Goal: Task Accomplishment & Management: Manage account settings

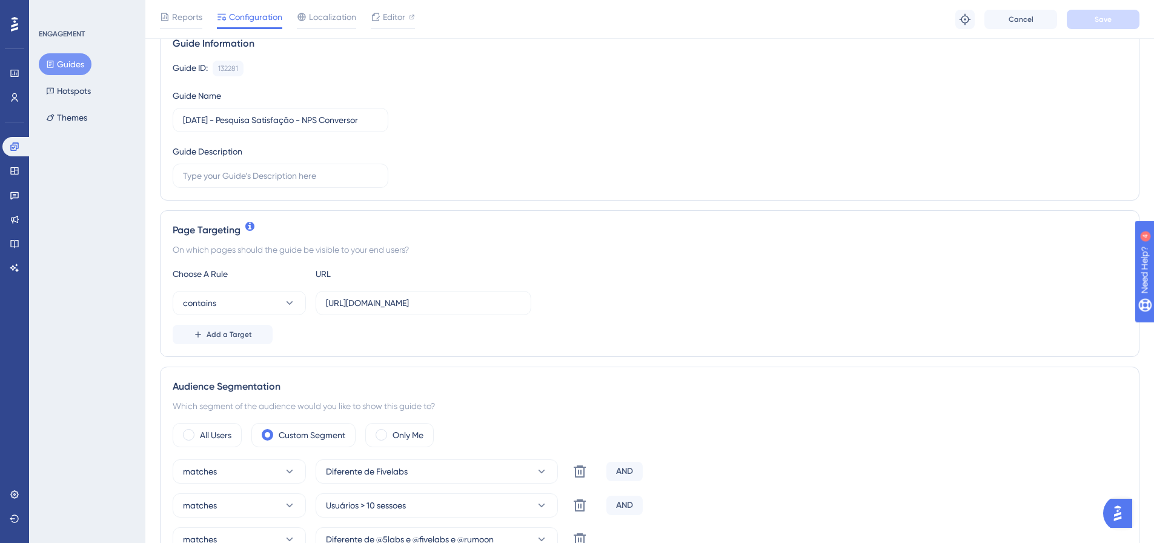
scroll to position [182, 0]
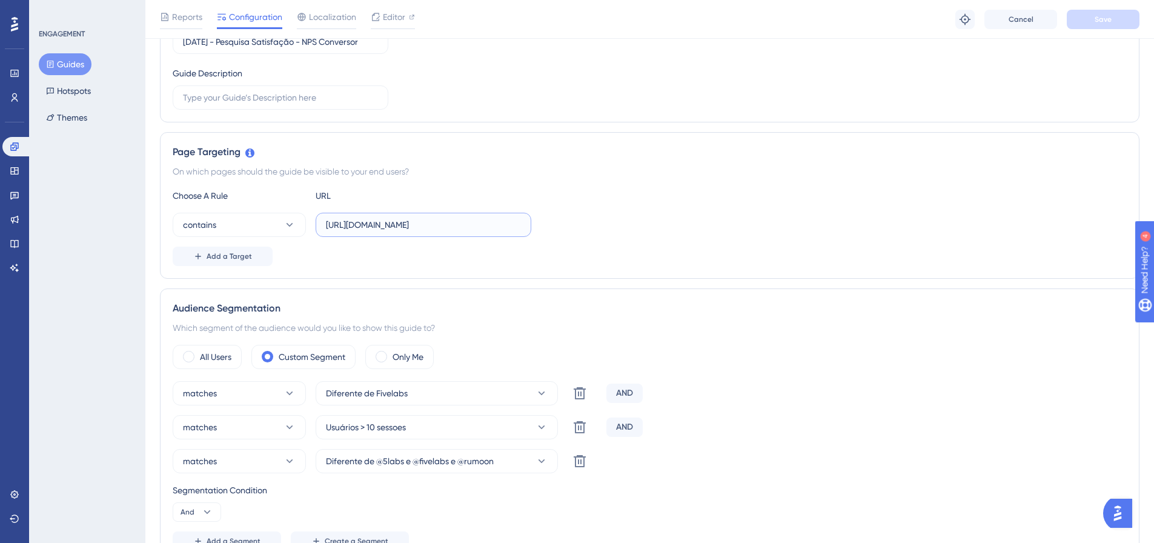
click at [484, 227] on input "https://app.conversor5.com.br/clientes" at bounding box center [423, 224] width 195 height 13
type input "https://app.conversor5.com.br"
click at [1111, 22] on span "Save" at bounding box center [1102, 20] width 17 height 10
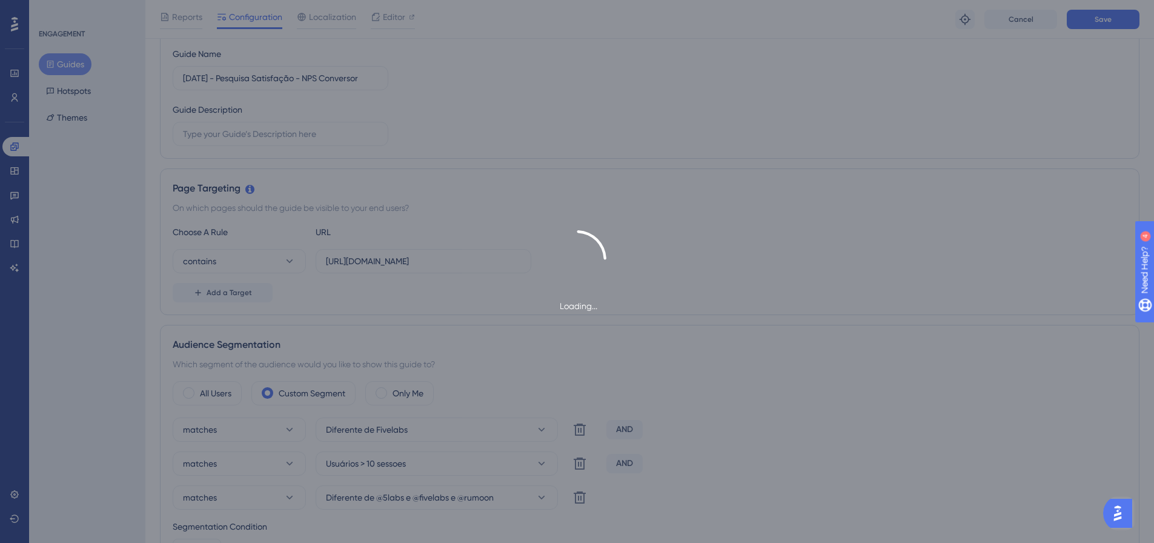
scroll to position [0, 0]
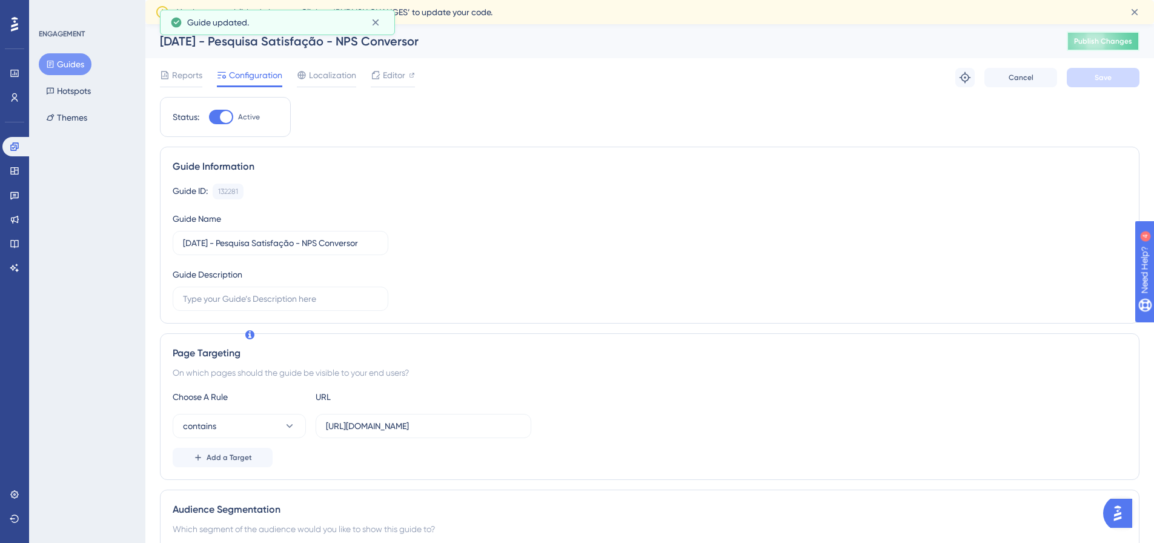
click at [1132, 44] on span "Publish Changes" at bounding box center [1103, 41] width 58 height 10
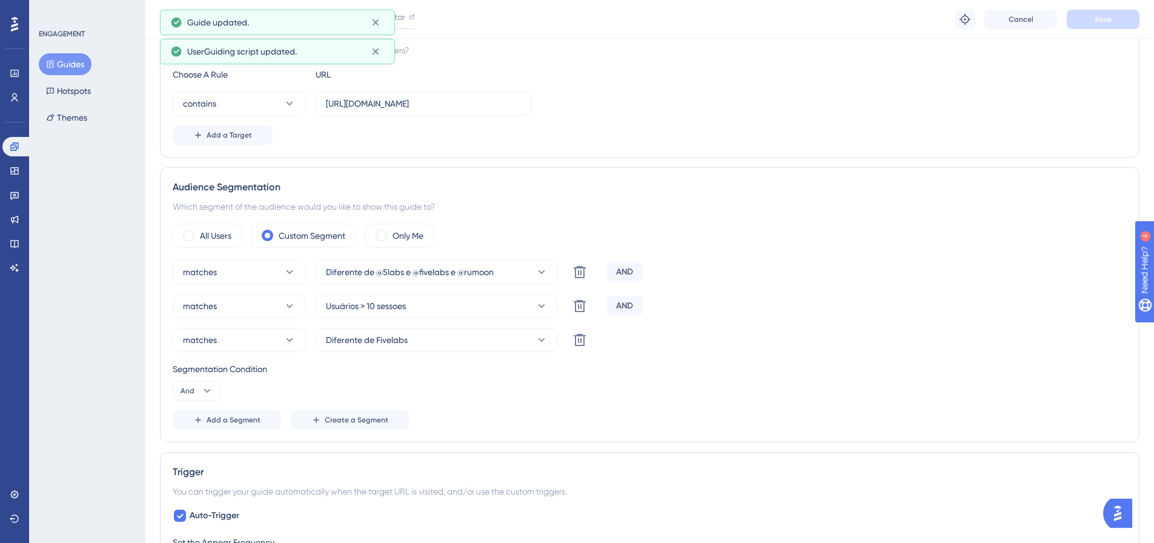
scroll to position [363, 0]
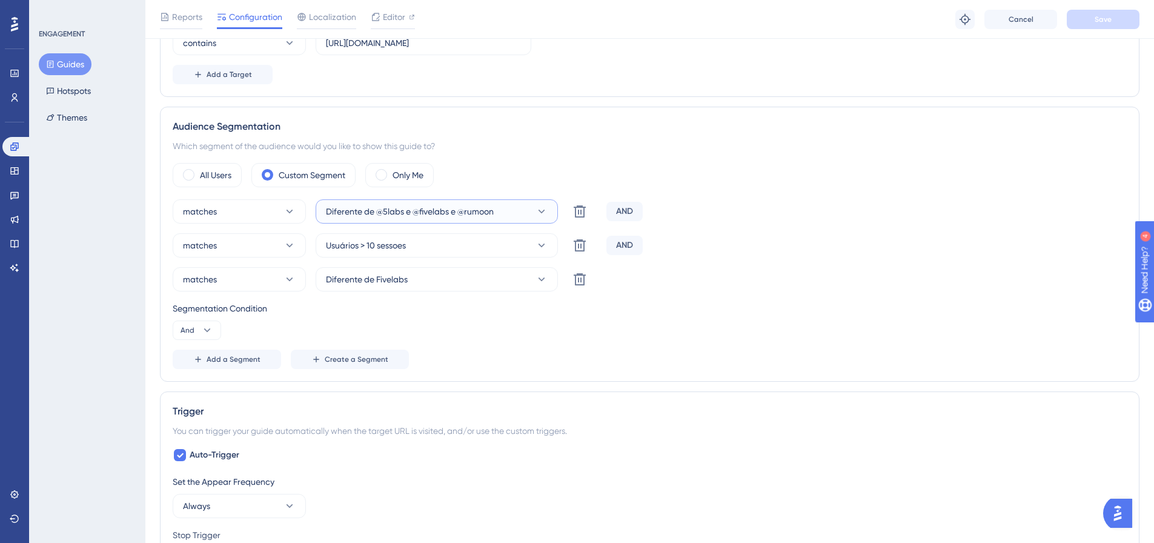
click at [546, 209] on icon at bounding box center [541, 211] width 12 height 12
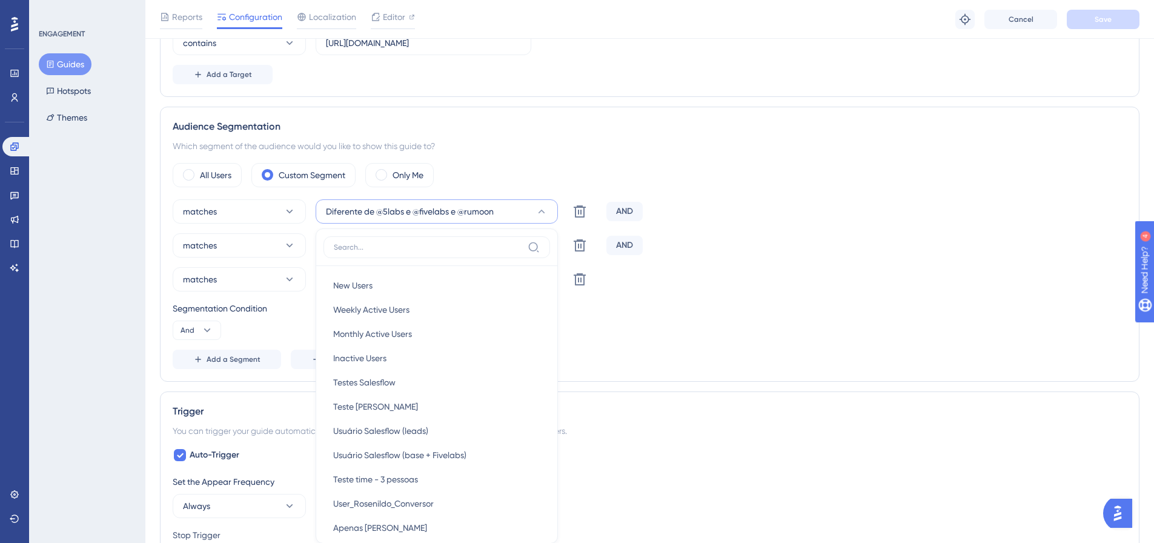
scroll to position [466, 0]
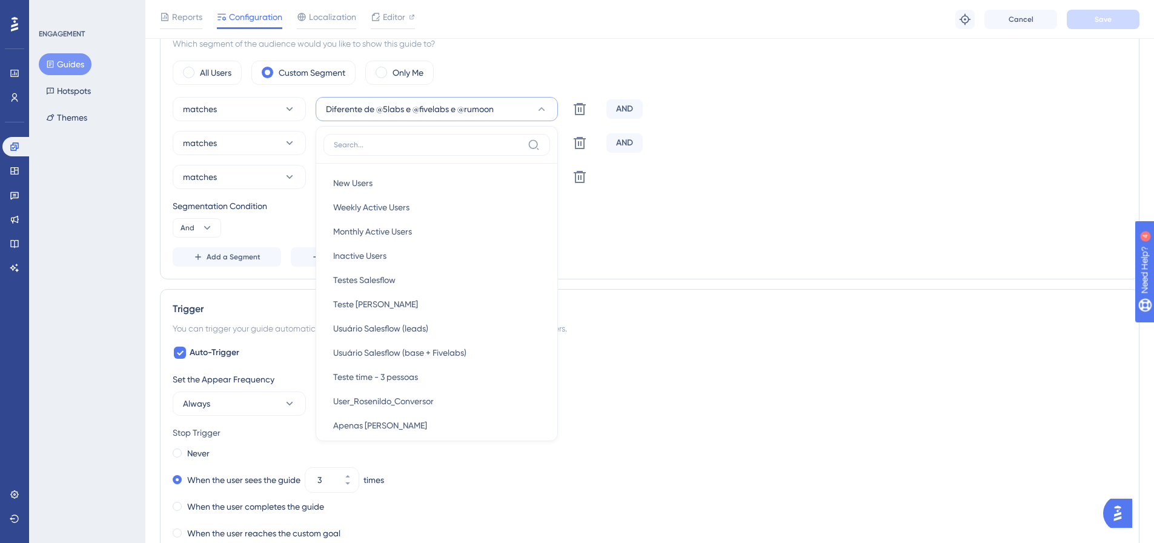
click at [732, 262] on div "Add a Segment Create a Segment" at bounding box center [650, 256] width 954 height 19
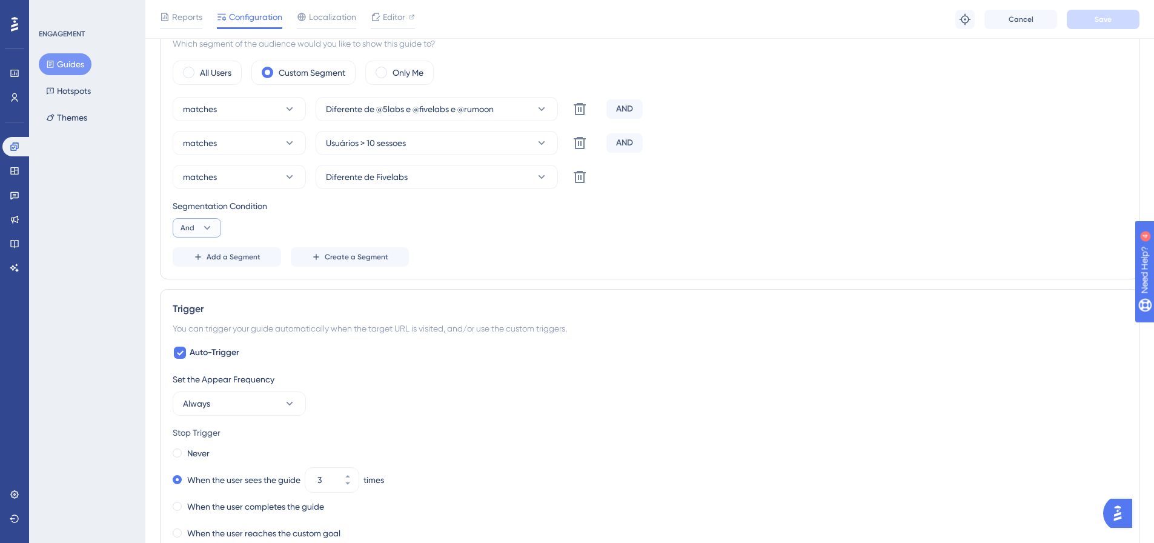
click at [203, 231] on icon at bounding box center [207, 228] width 12 height 12
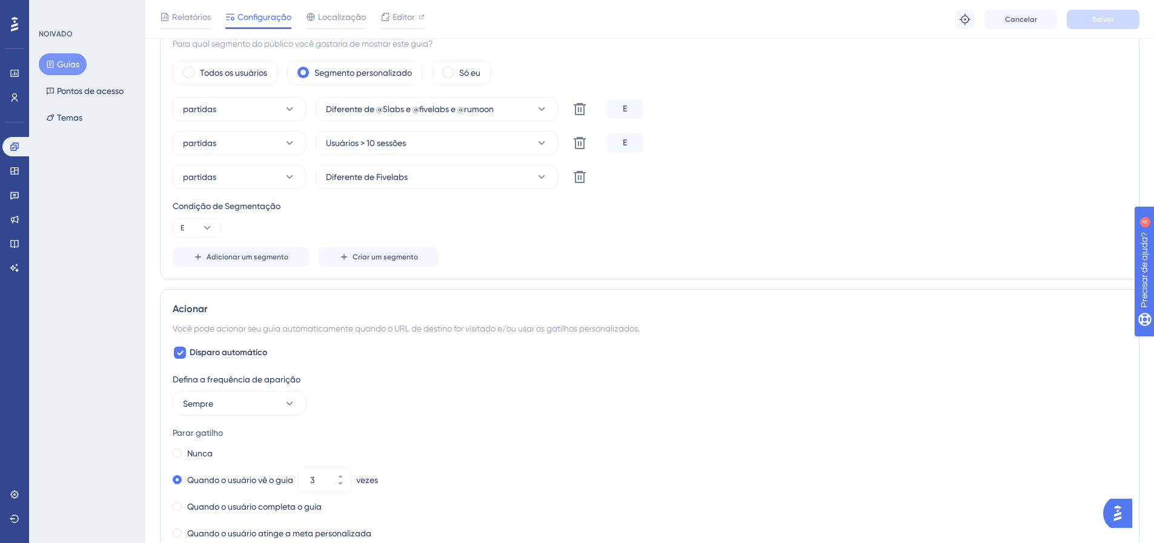
click at [806, 232] on div "Condição de Segmentação E" at bounding box center [650, 218] width 954 height 39
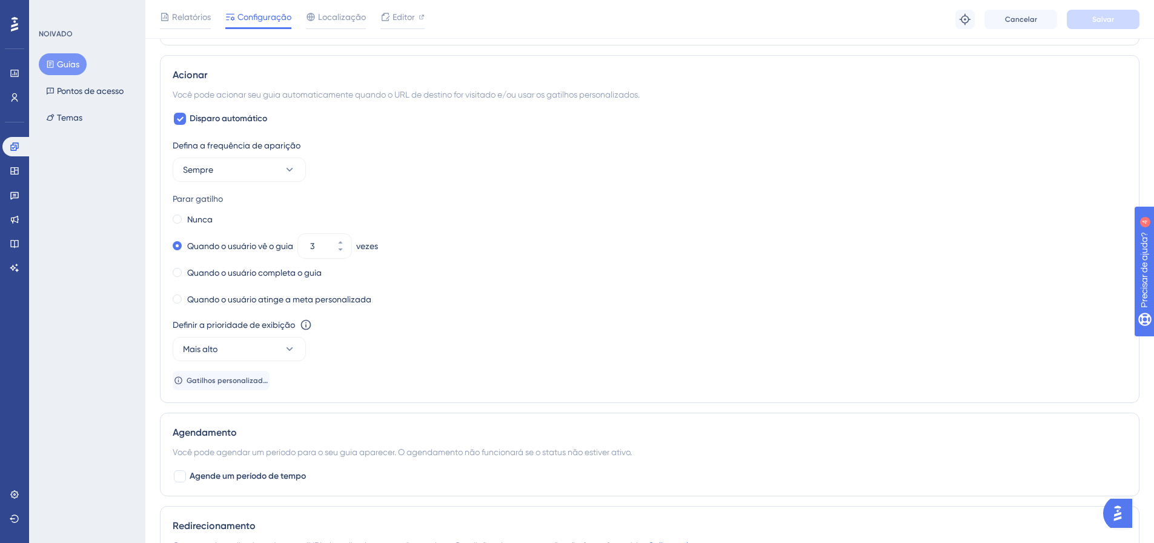
scroll to position [708, 0]
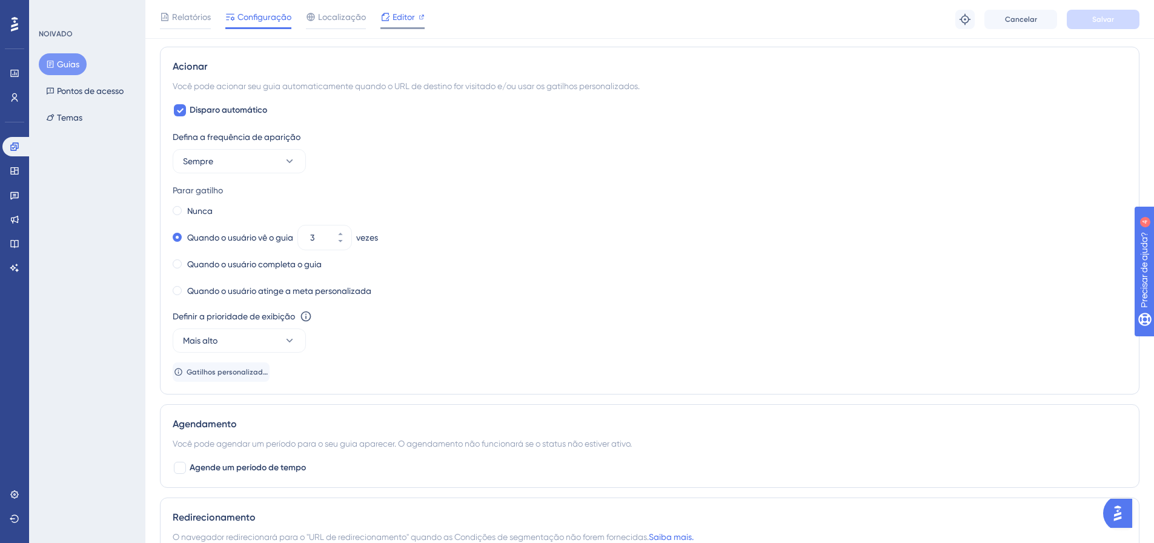
click at [402, 16] on font "Editor" at bounding box center [403, 17] width 22 height 10
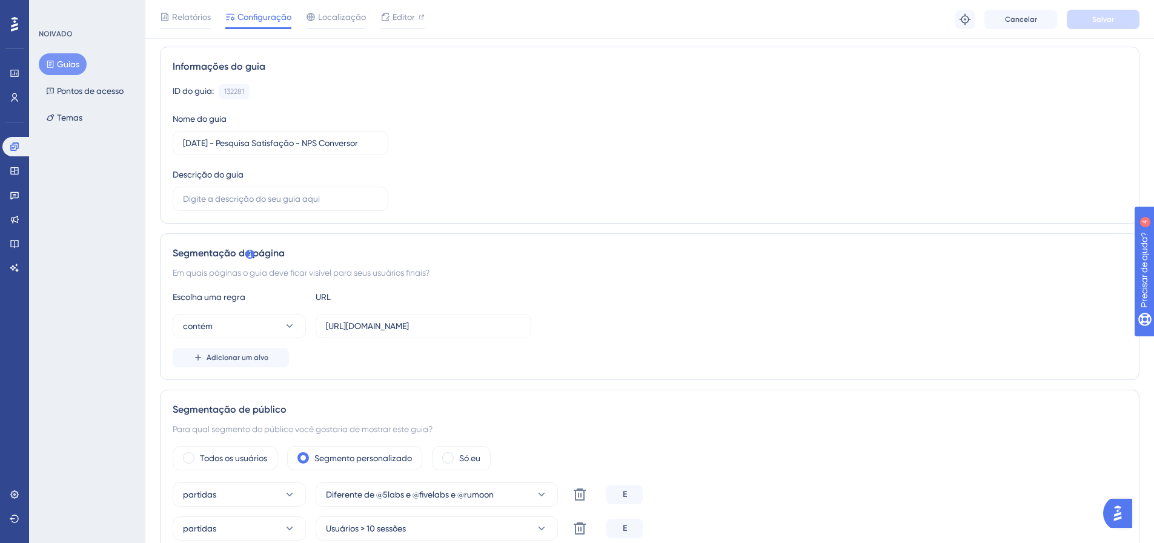
scroll to position [0, 0]
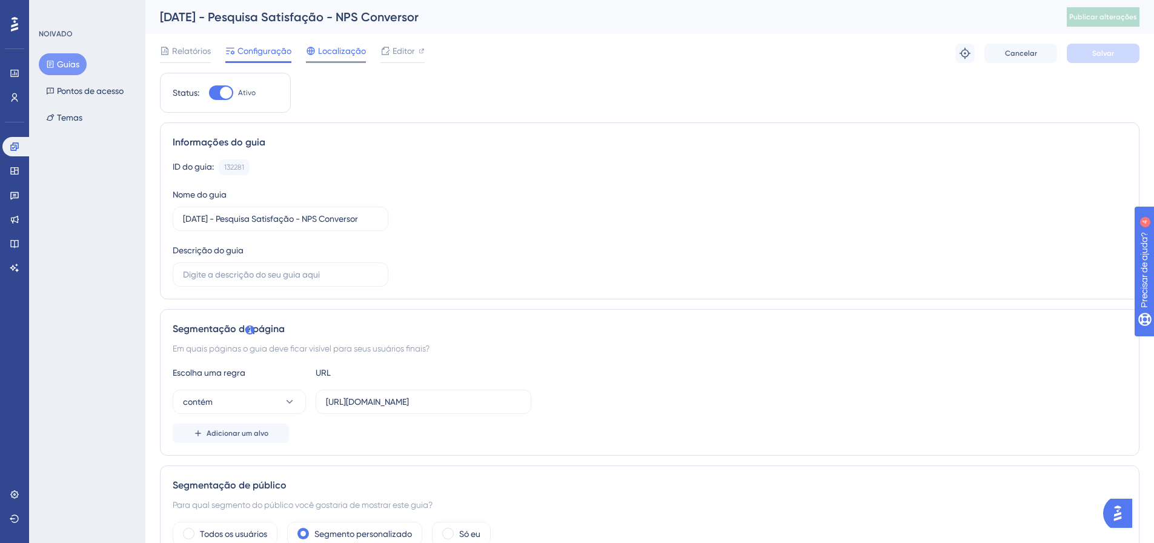
click at [348, 49] on font "Localização" at bounding box center [342, 51] width 48 height 10
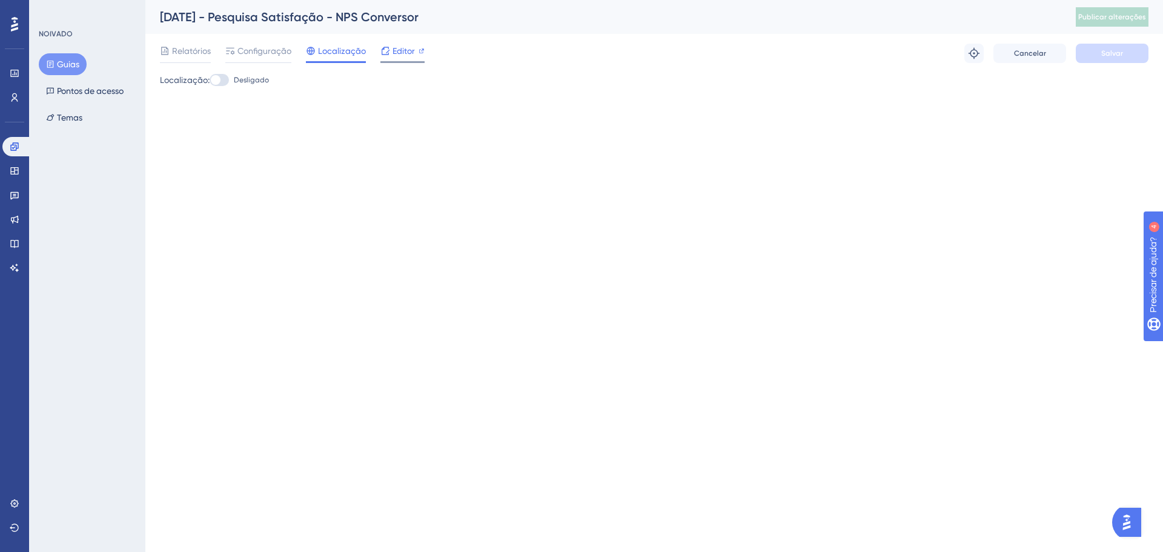
click at [397, 56] on span "Editor" at bounding box center [403, 51] width 22 height 15
click at [208, 52] on font "Relatórios" at bounding box center [191, 51] width 39 height 10
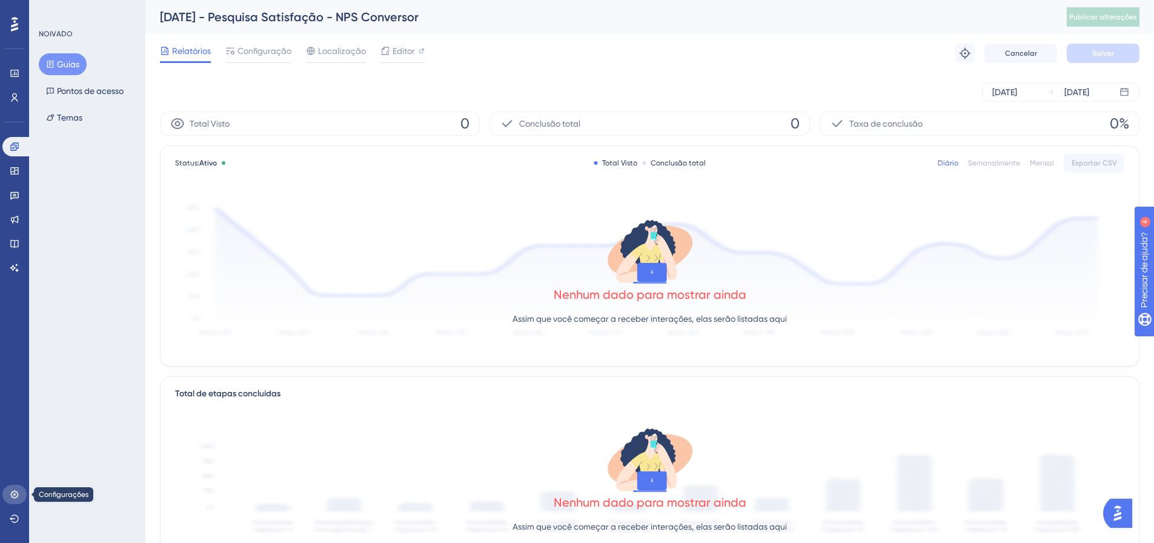
click at [16, 494] on icon at bounding box center [15, 494] width 10 height 10
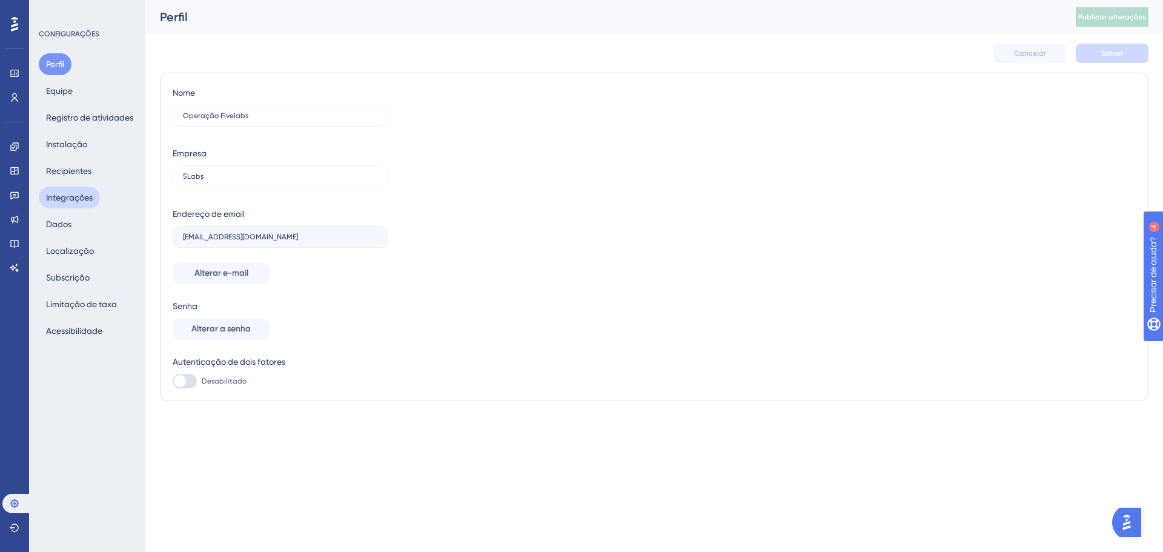
click at [87, 199] on font "Integrações" at bounding box center [69, 198] width 47 height 10
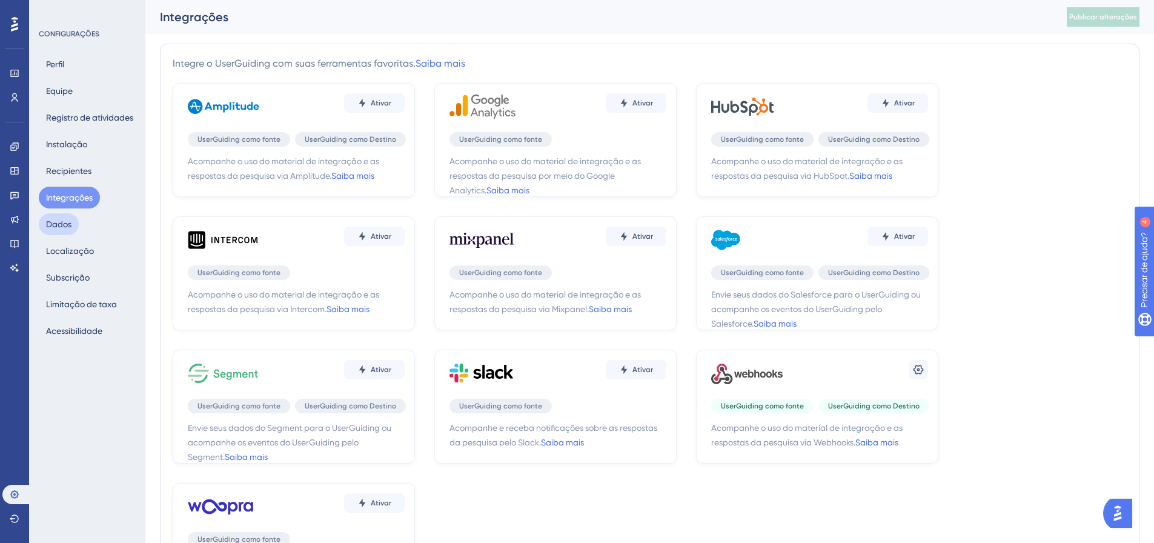
click at [50, 223] on font "Dados" at bounding box center [58, 224] width 25 height 10
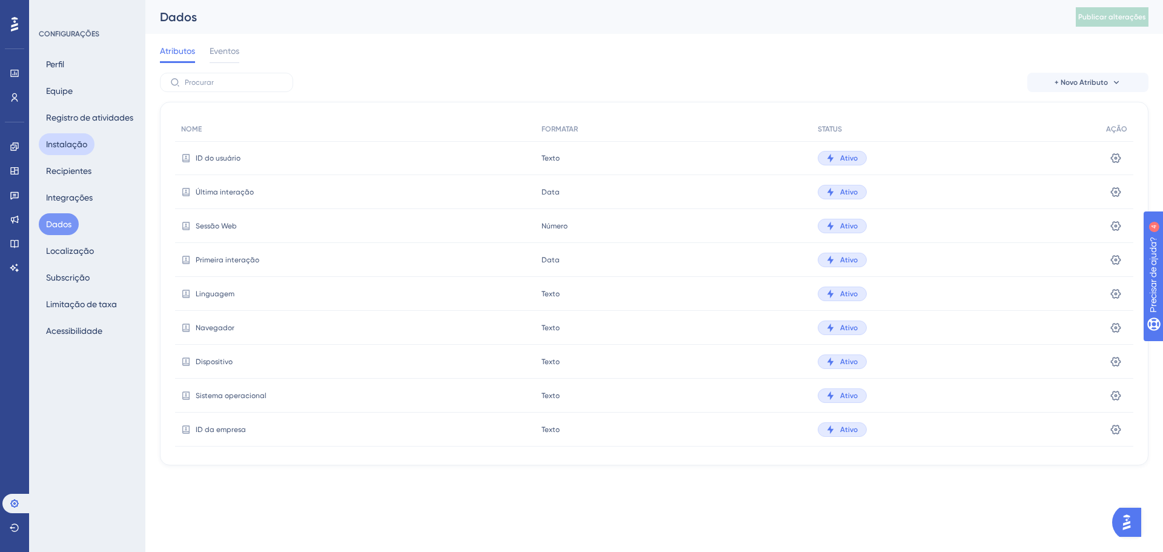
click at [76, 150] on font "Instalação" at bounding box center [66, 144] width 41 height 15
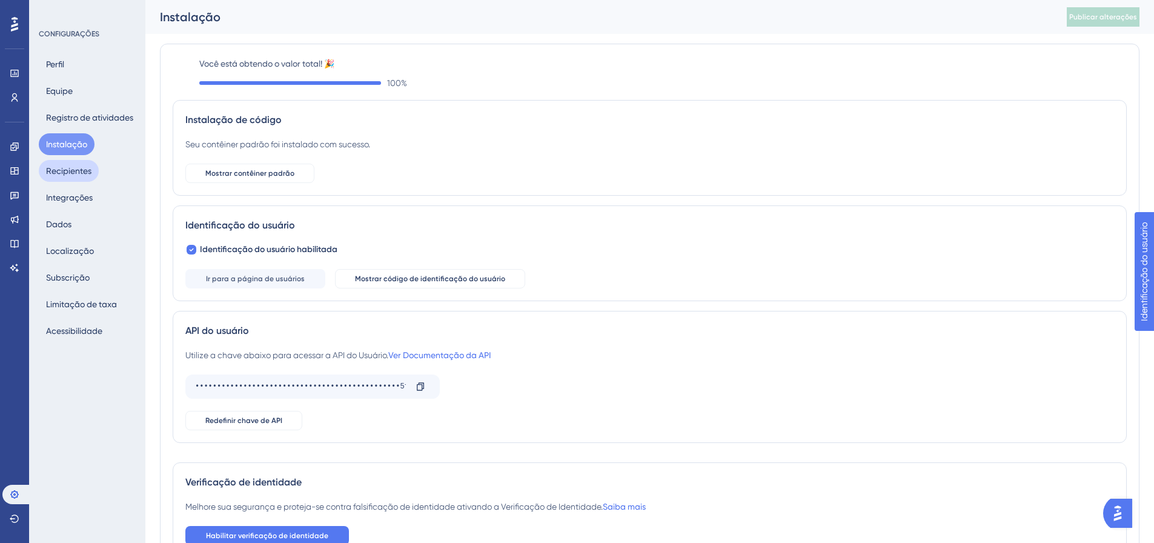
click at [80, 172] on font "Recipientes" at bounding box center [68, 171] width 45 height 10
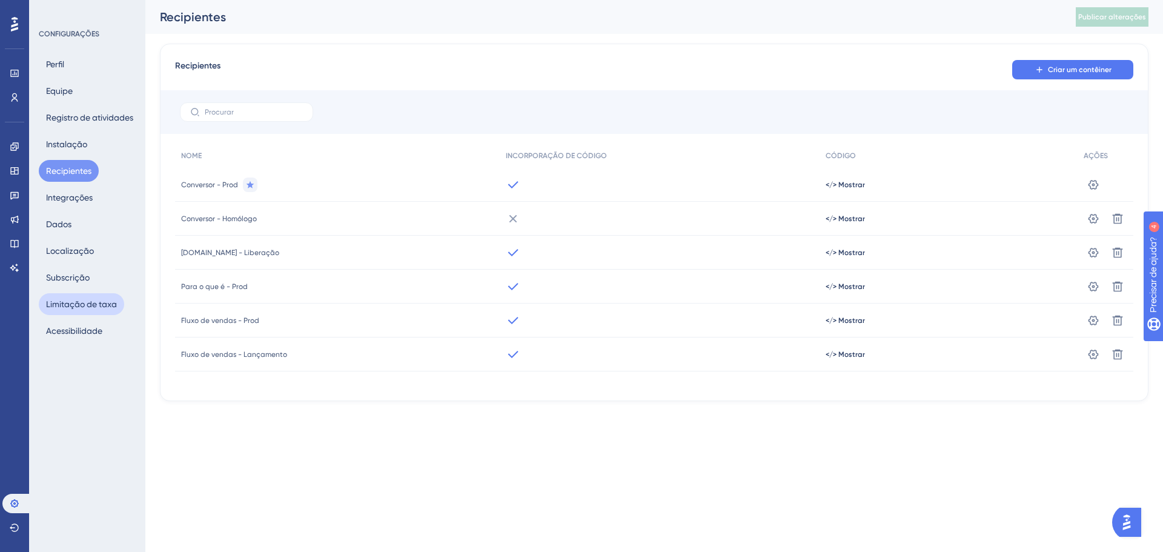
click at [90, 308] on font "Limitação de taxa" at bounding box center [81, 304] width 71 height 10
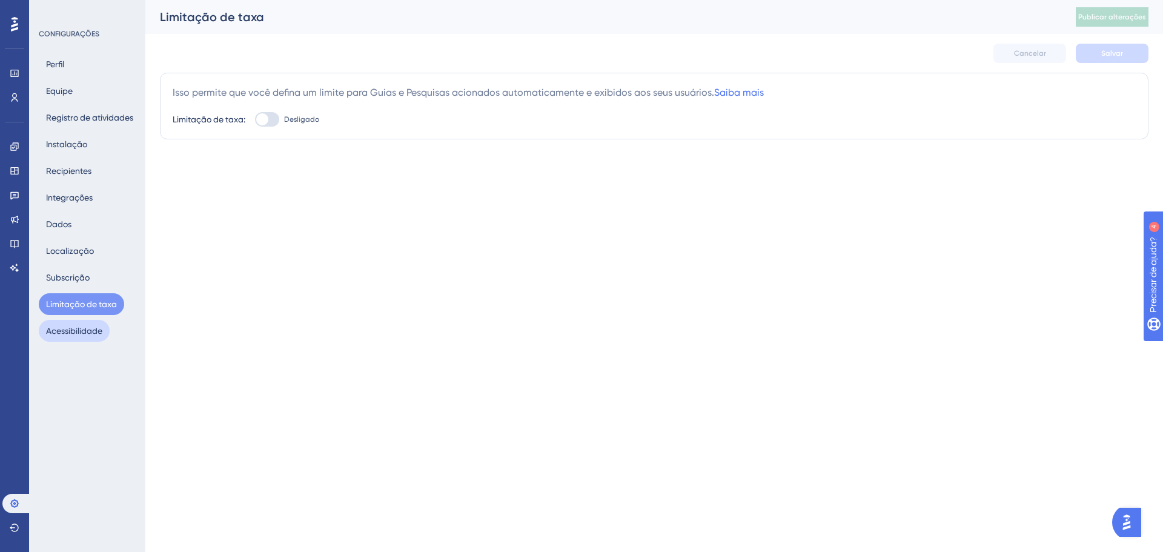
click at [87, 336] on font "Acessibilidade" at bounding box center [74, 330] width 56 height 15
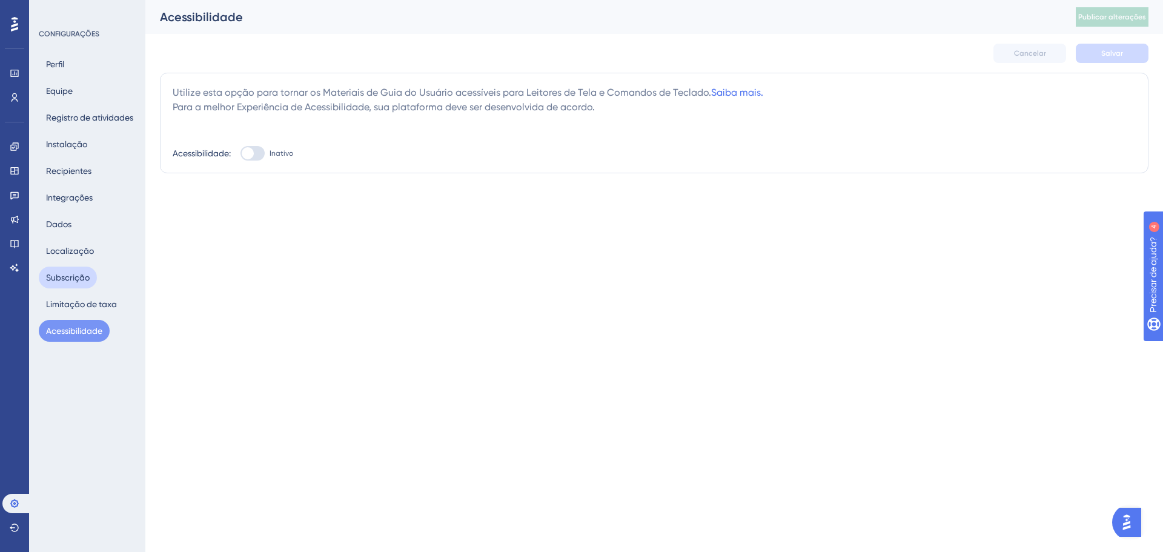
click at [70, 270] on button "Subscrição" at bounding box center [68, 278] width 58 height 22
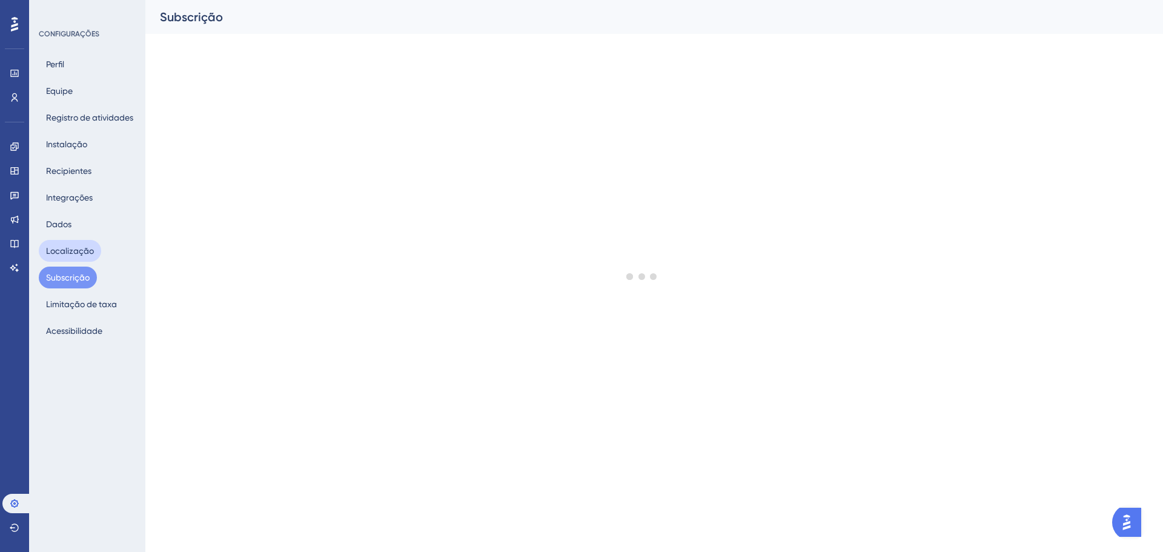
click at [81, 251] on font "Localização" at bounding box center [70, 251] width 48 height 10
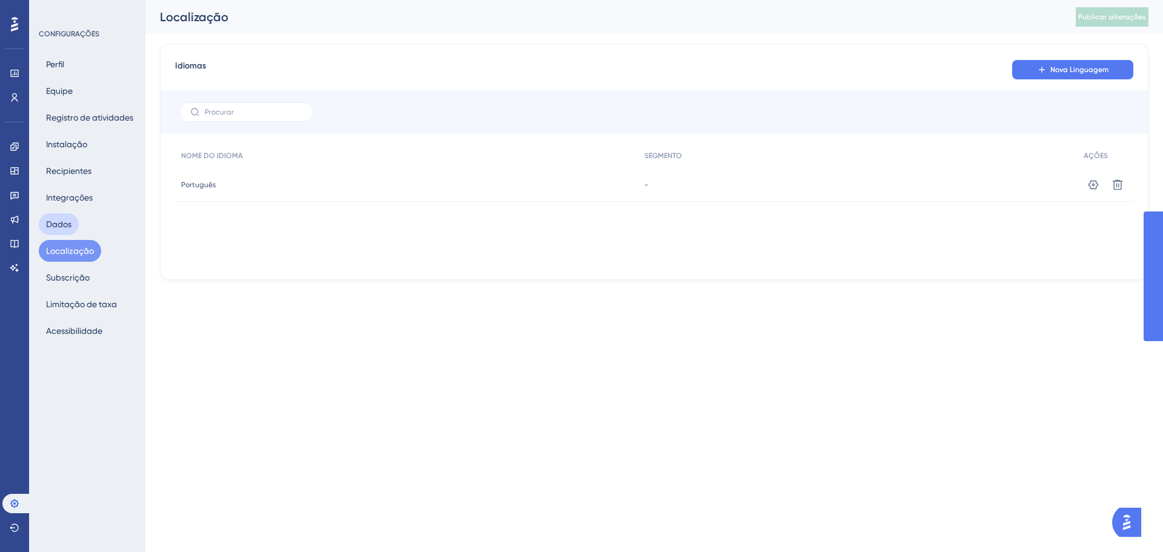
click at [70, 224] on font "Dados" at bounding box center [58, 224] width 25 height 10
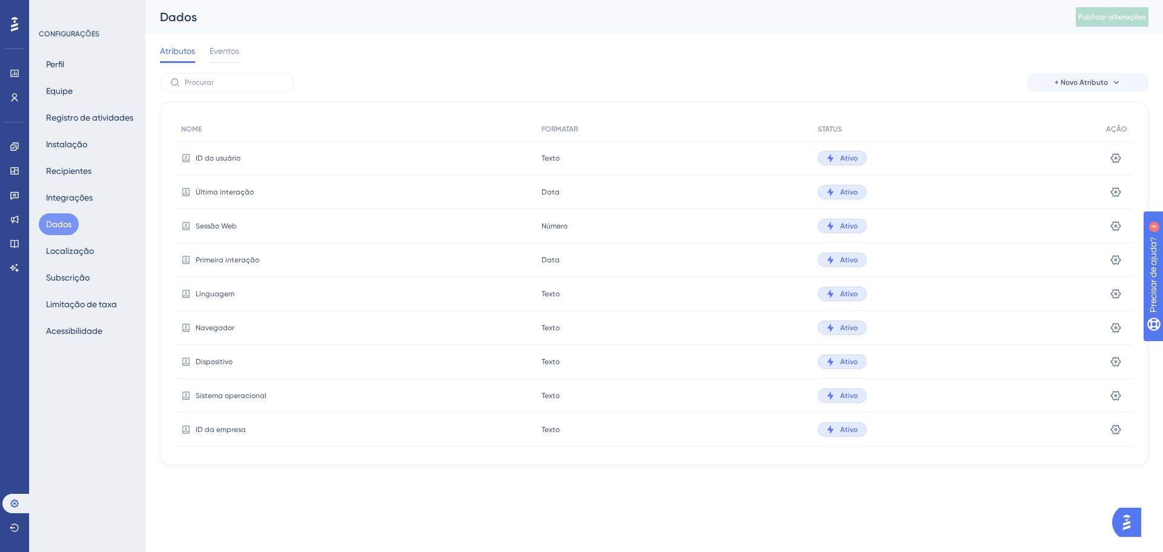
click at [64, 76] on div "Perfil Equipe Registro de atividades Instalação Recipientes Integrações Dados L…" at bounding box center [88, 197] width 98 height 288
click at [67, 89] on font "Equipe" at bounding box center [59, 91] width 27 height 10
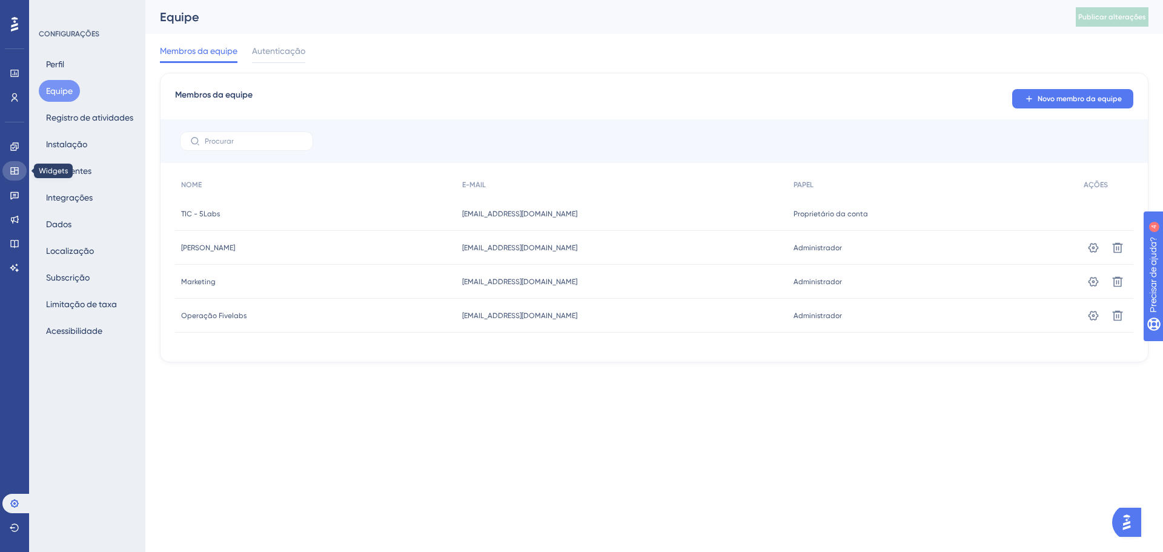
click at [17, 171] on icon at bounding box center [15, 171] width 10 height 10
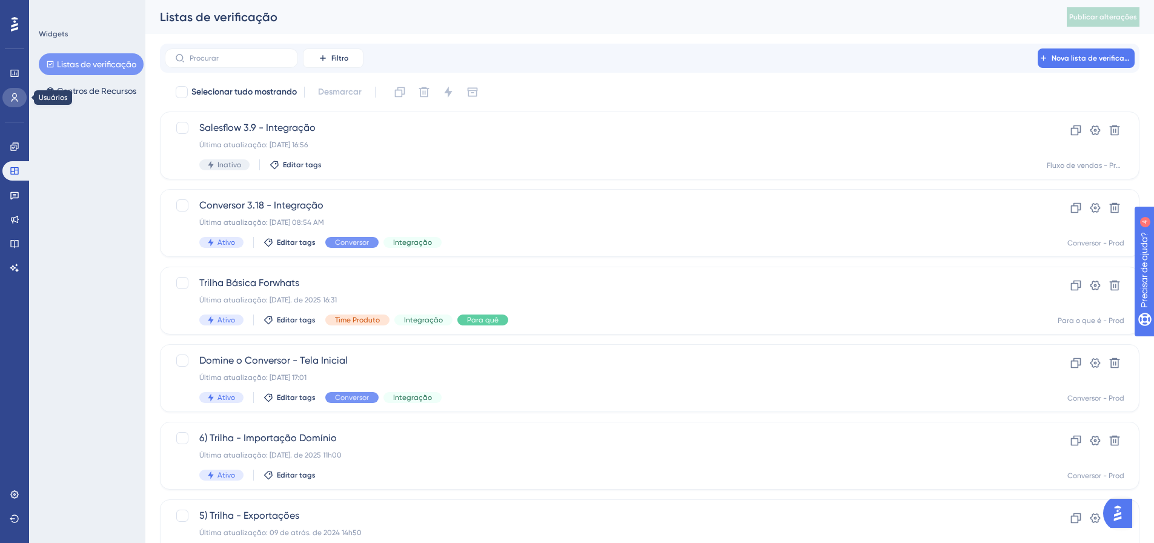
click at [13, 101] on icon at bounding box center [15, 98] width 10 height 10
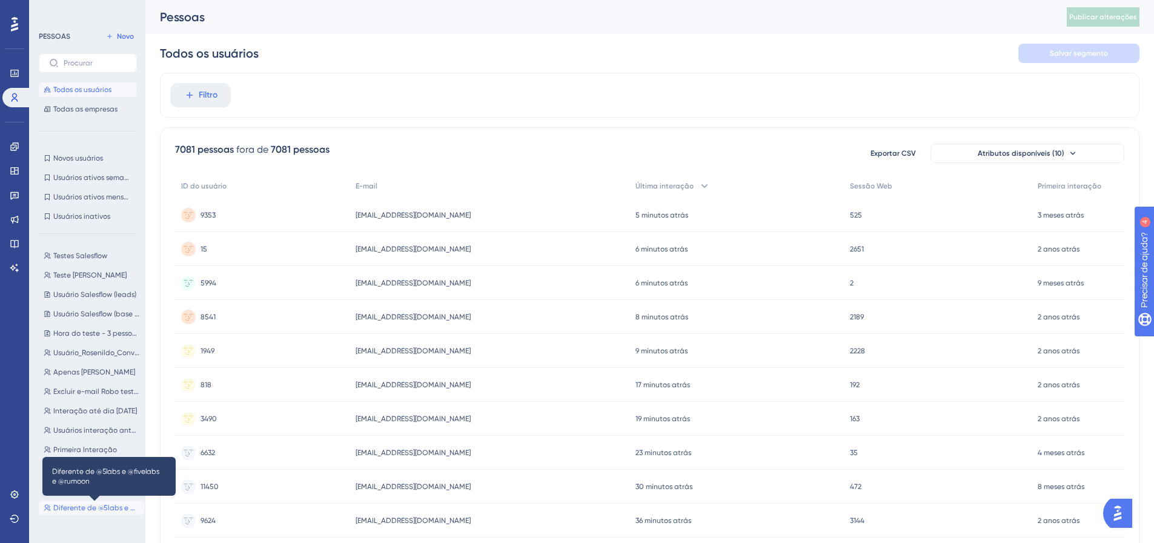
click at [87, 512] on span "Diferente de @5labs e @fivelabs e @rumoon" at bounding box center [96, 508] width 86 height 10
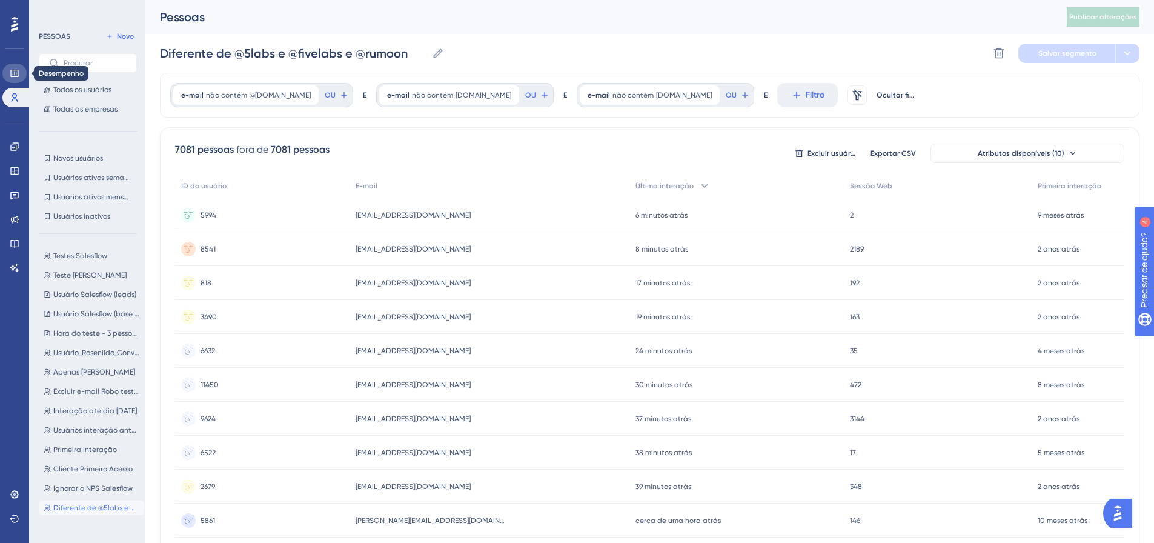
click at [12, 71] on icon at bounding box center [15, 73] width 10 height 10
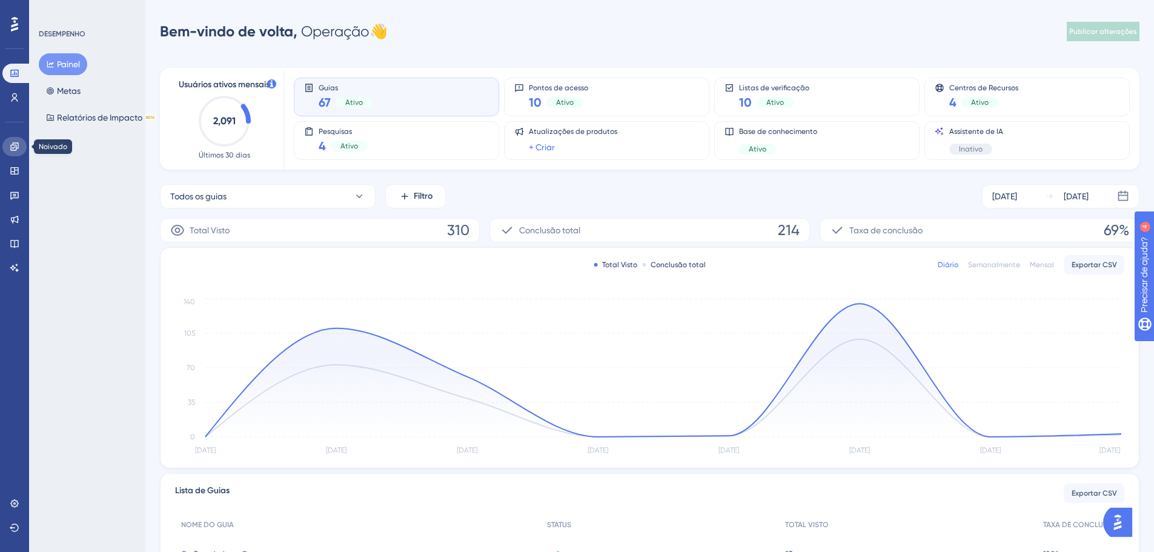
click at [16, 147] on icon at bounding box center [14, 146] width 8 height 8
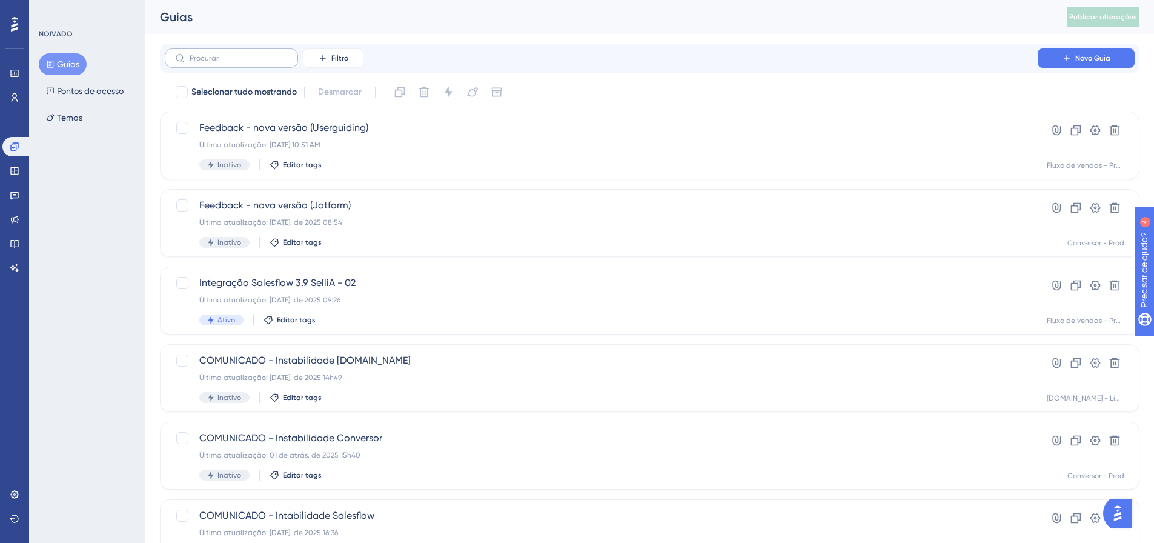
click at [242, 64] on label at bounding box center [231, 57] width 133 height 19
click at [242, 62] on input "text" at bounding box center [239, 58] width 98 height 8
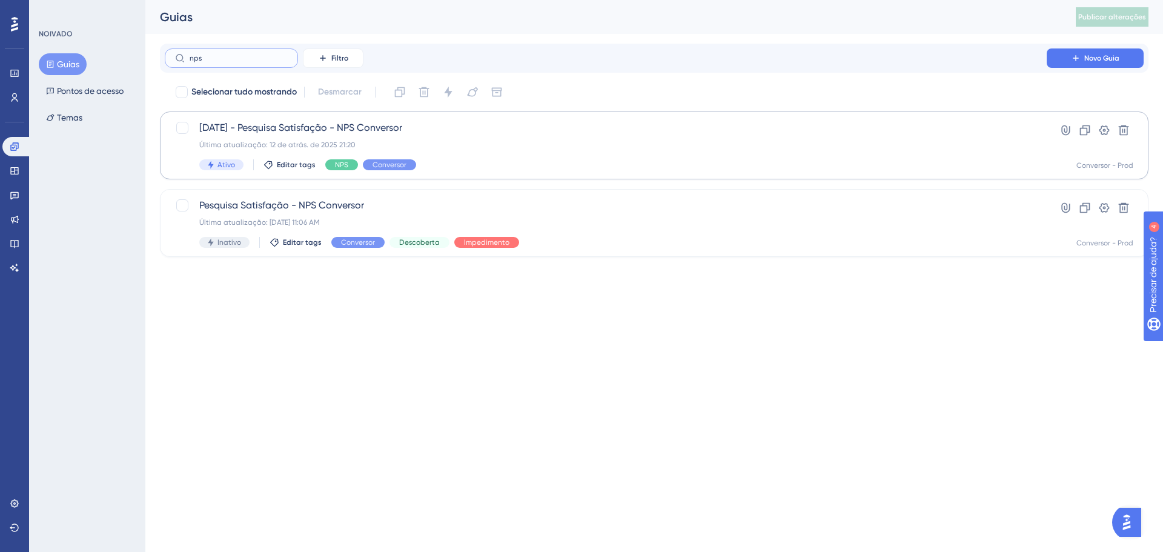
type input "nps"
click at [521, 153] on div "12-08-2025 - Pesquisa Satisfação - NPS Conversor Última atualização: 12 de atrá…" at bounding box center [605, 146] width 813 height 50
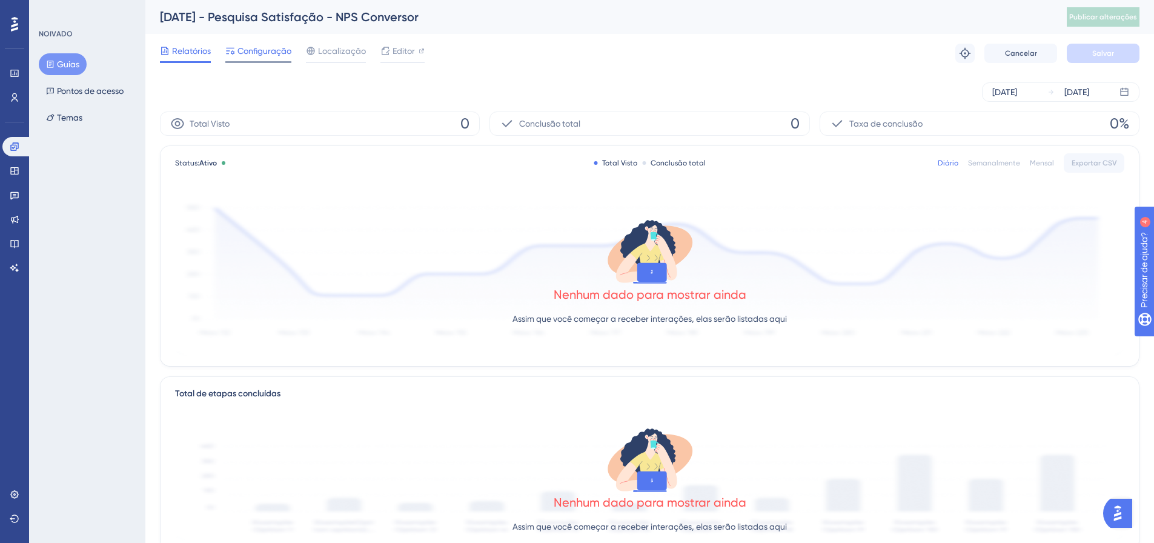
click at [279, 53] on font "Configuração" at bounding box center [264, 51] width 54 height 10
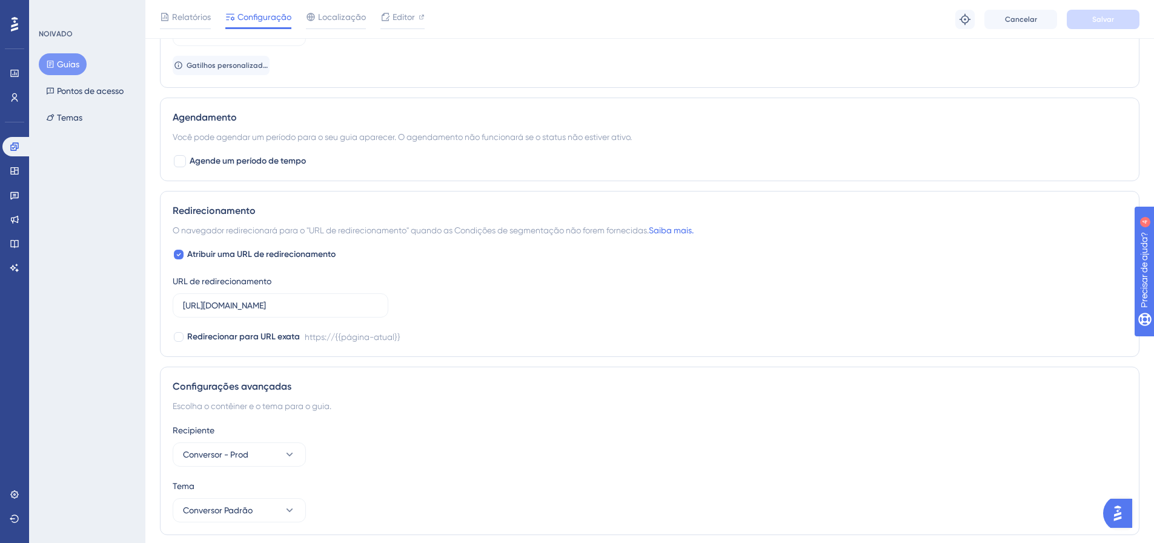
scroll to position [1030, 0]
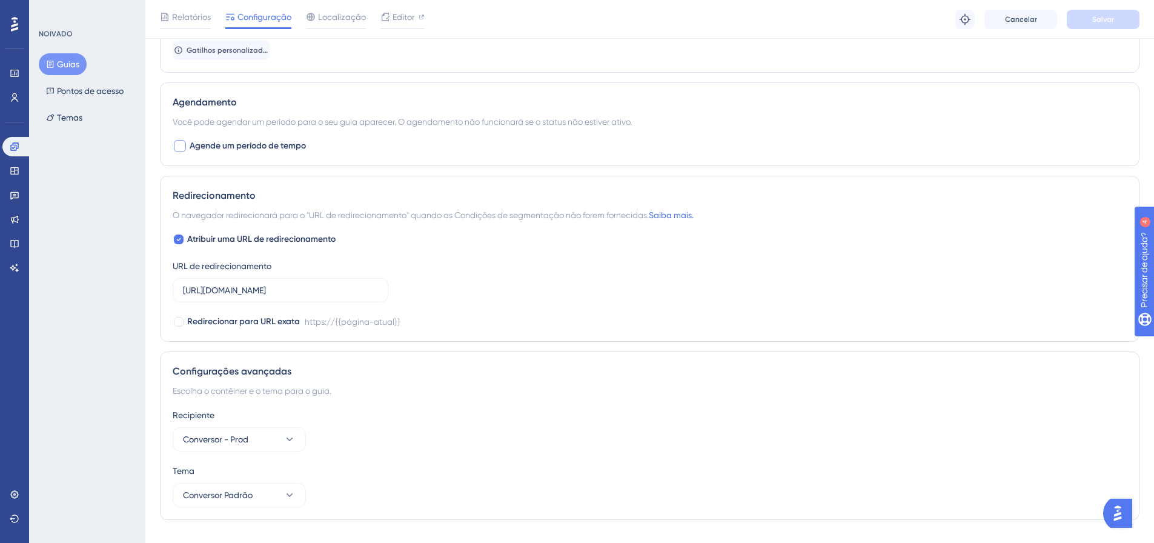
click at [300, 140] on span "Agende um período de tempo" at bounding box center [248, 146] width 116 height 15
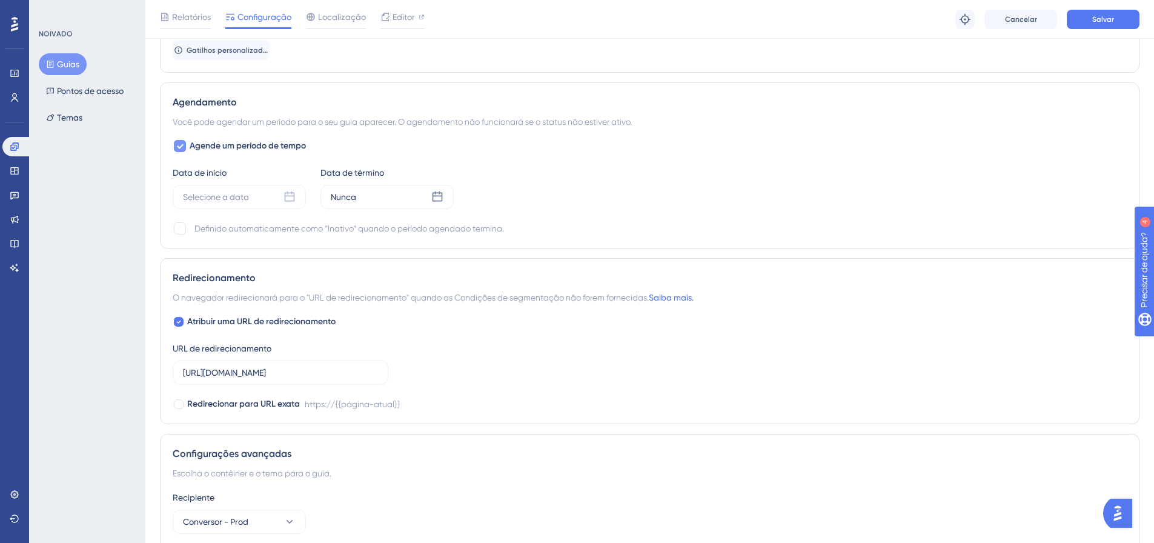
click at [300, 140] on span "Agende um período de tempo" at bounding box center [248, 146] width 116 height 15
checkbox input "false"
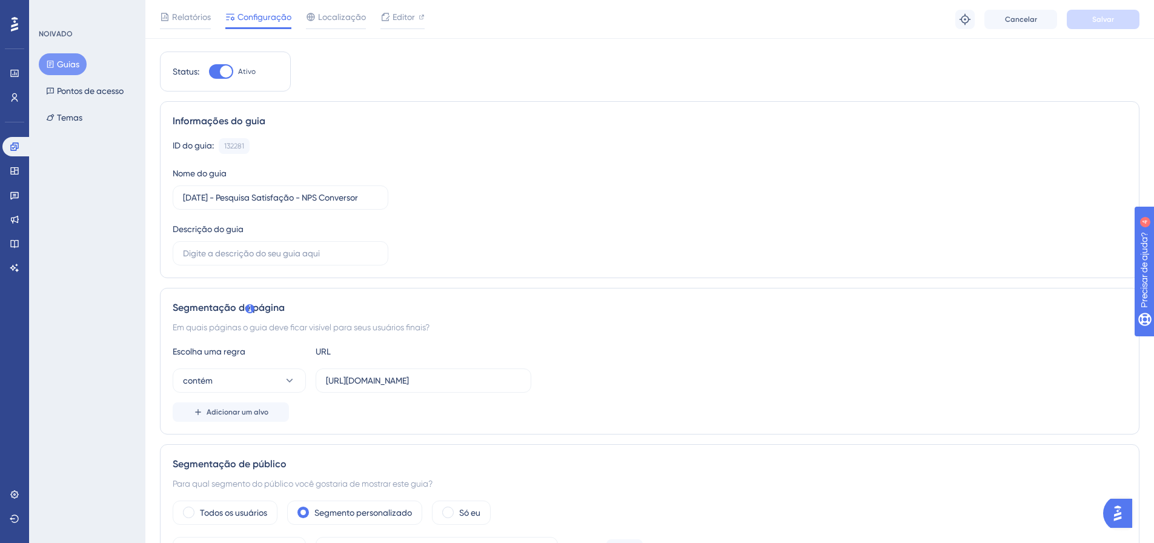
scroll to position [0, 0]
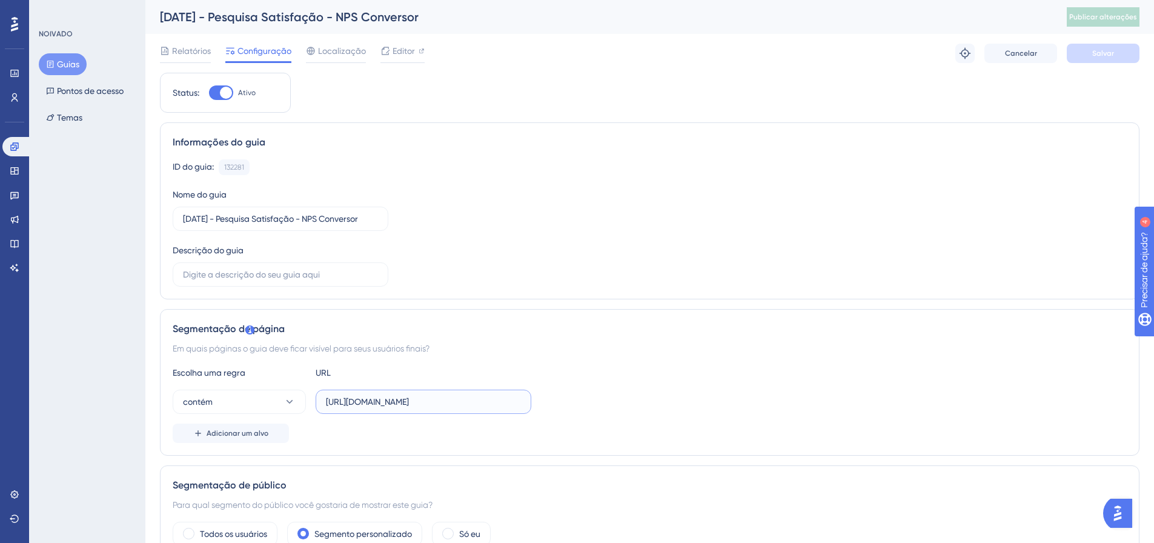
click at [482, 406] on input "https://app.conversor5.com.br" at bounding box center [423, 401] width 195 height 13
drag, startPoint x: 482, startPoint y: 406, endPoint x: 358, endPoint y: 403, distance: 124.2
click at [358, 403] on input "https://app.conversor5.com.br" at bounding box center [423, 401] width 195 height 13
click at [465, 403] on input "https://app.conversor5.com.br" at bounding box center [423, 401] width 195 height 13
paste input "https://app.conversor5.com.br/clientes"
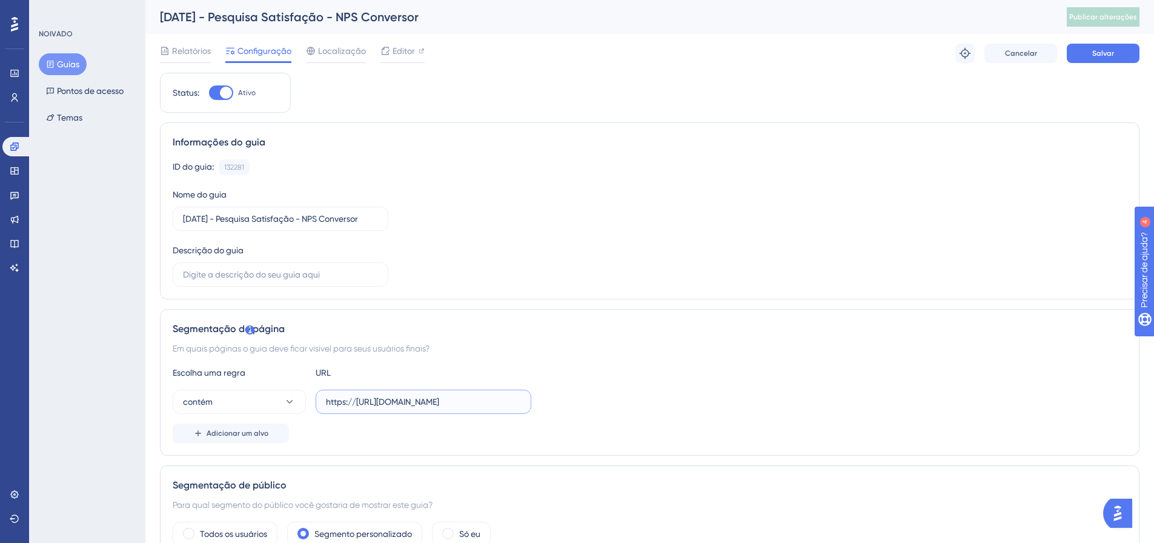
drag, startPoint x: 389, startPoint y: 404, endPoint x: 412, endPoint y: 404, distance: 22.4
click at [389, 403] on input "https://https://app.conversor5.com.br/clientes" at bounding box center [423, 401] width 195 height 13
type input "https://app.conversor5.com.br/clientes"
click at [1107, 54] on font "Salvar" at bounding box center [1103, 53] width 22 height 8
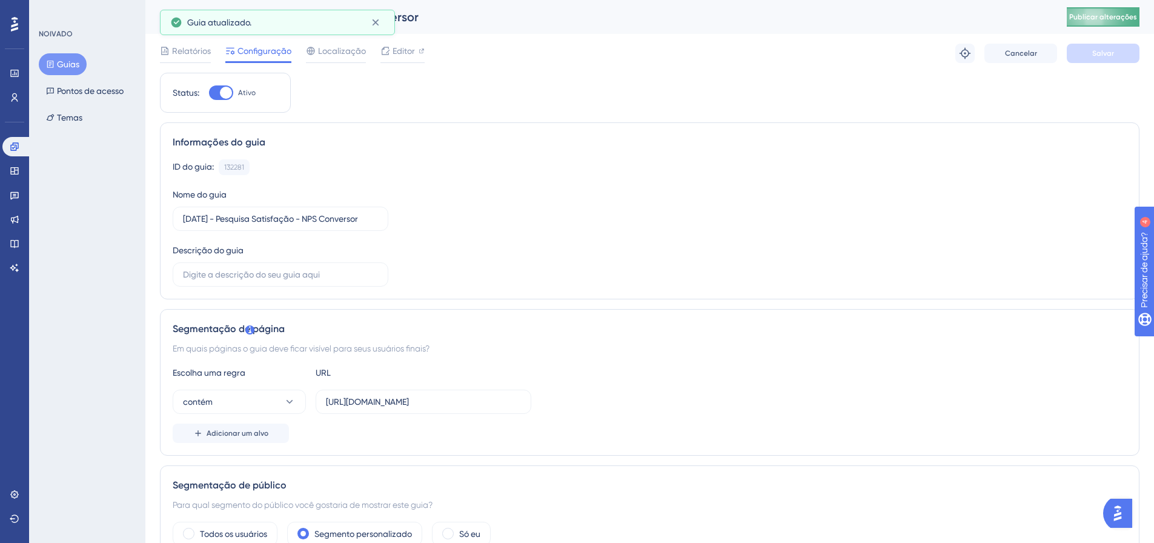
click at [1102, 18] on font "Publicar alterações" at bounding box center [1103, 17] width 68 height 8
click at [218, 217] on input "12-08-2025 - Pesquisa Satisfação - NPS Conversor" at bounding box center [280, 218] width 195 height 13
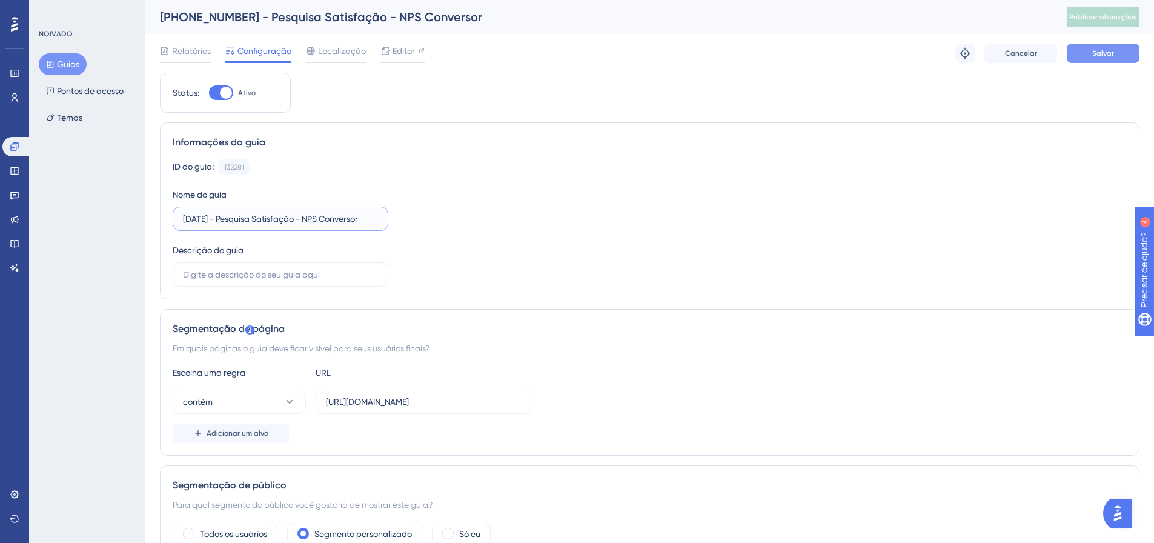
type input "[DATE] - Pesquisa Satisfação - NPS Conversor"
click at [1108, 51] on font "Salvar" at bounding box center [1103, 53] width 22 height 8
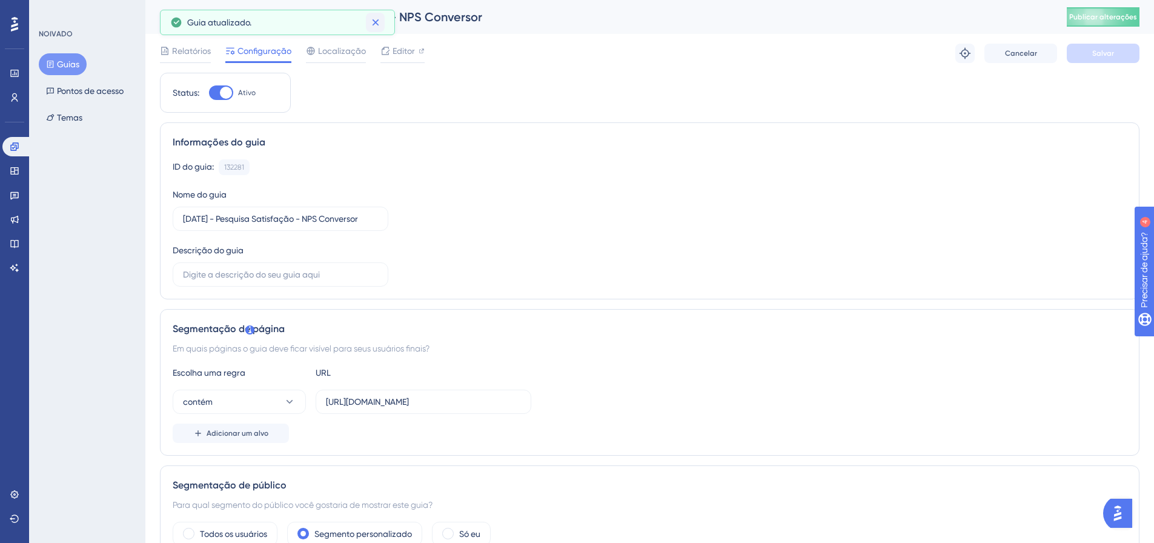
click at [379, 24] on icon at bounding box center [375, 22] width 12 height 12
click at [525, 405] on label "https://app.conversor5.com.br/clientes" at bounding box center [424, 401] width 216 height 24
click at [521, 405] on input "https://app.conversor5.com.br/clientes" at bounding box center [423, 401] width 195 height 13
drag, startPoint x: 447, startPoint y: 402, endPoint x: 534, endPoint y: 406, distance: 86.7
click at [534, 406] on div "contém https://app.conversor5.com.br/clientes" at bounding box center [650, 401] width 954 height 24
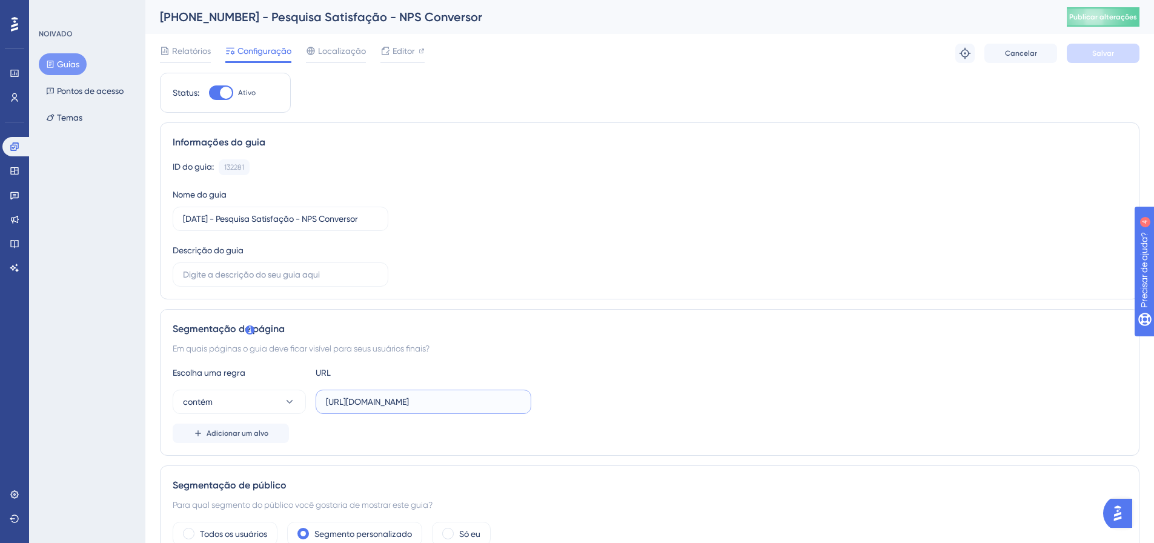
click at [488, 403] on input "https://app.conversor5.com.br/clientes" at bounding box center [423, 401] width 195 height 13
click at [1090, 52] on button "Salvar" at bounding box center [1103, 53] width 73 height 19
click at [1113, 8] on button "Publicar alterações" at bounding box center [1103, 16] width 73 height 19
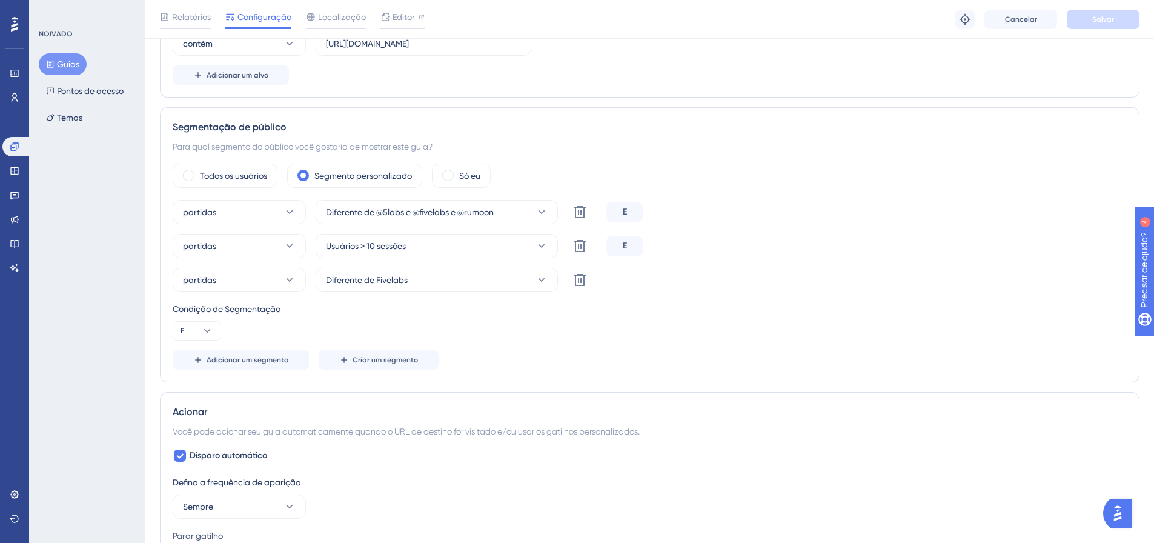
scroll to position [363, 0]
click at [576, 217] on icon at bounding box center [580, 211] width 12 height 12
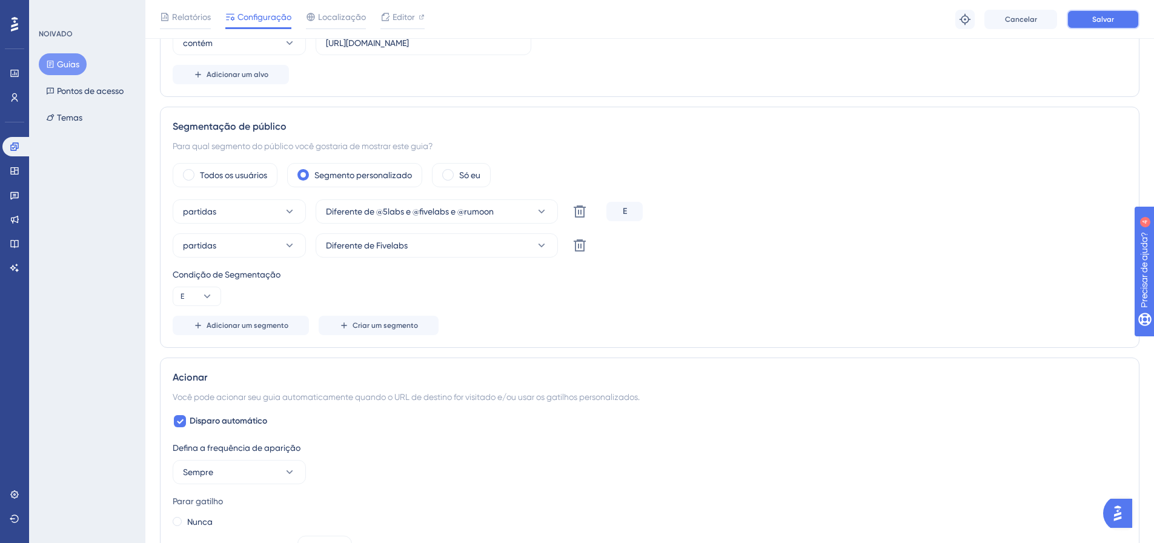
click at [1092, 16] on font "Salvar" at bounding box center [1103, 19] width 22 height 8
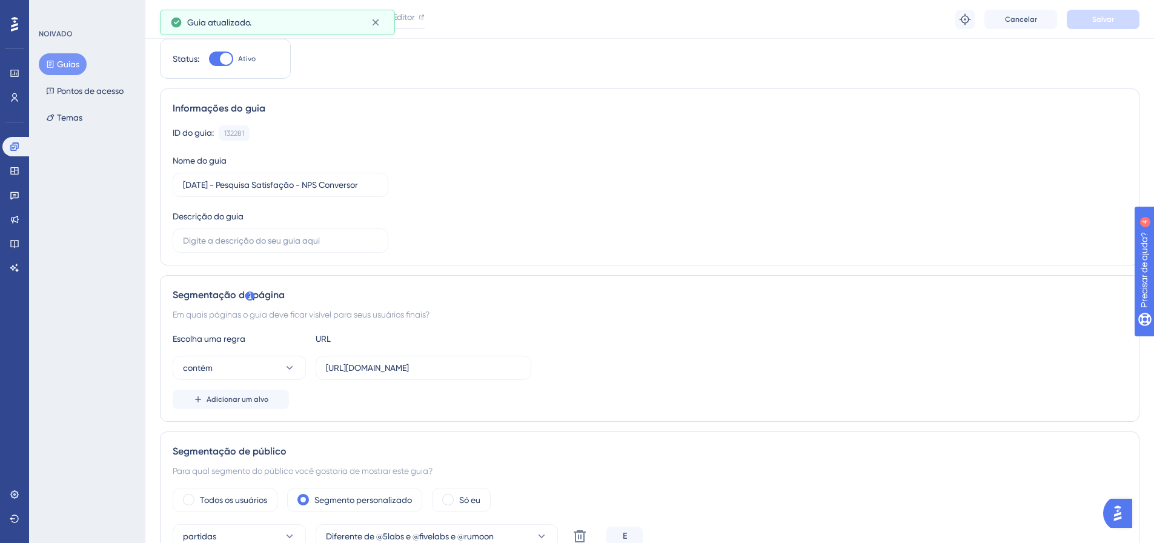
scroll to position [0, 0]
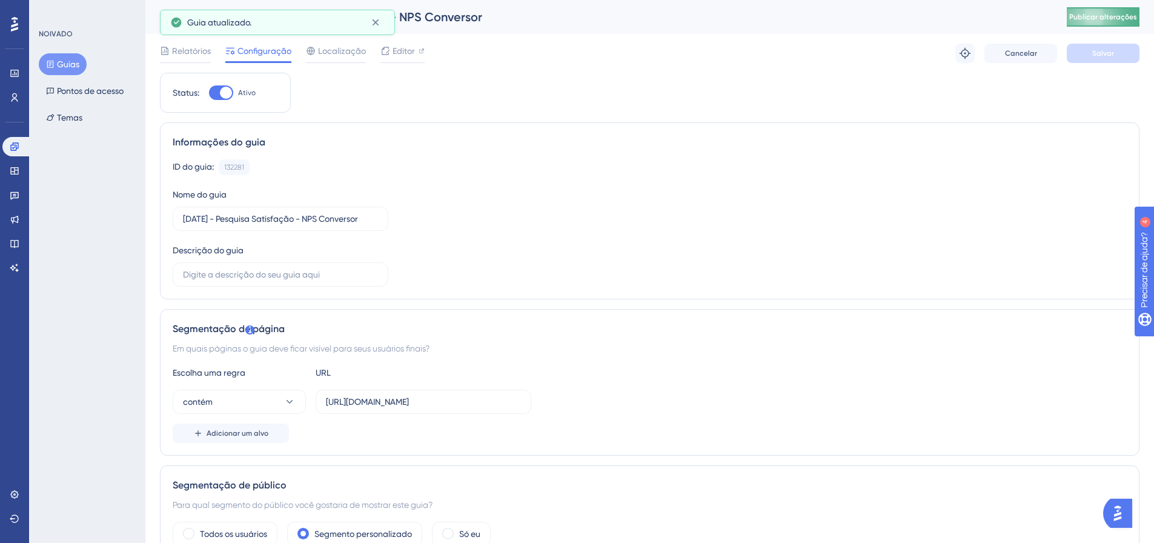
click at [1109, 19] on font "Publicar alterações" at bounding box center [1103, 17] width 68 height 8
click at [457, 405] on input "https://app.conversor5.com.br" at bounding box center [423, 401] width 195 height 13
click at [471, 399] on input "https://app.conversor5.com.br" at bounding box center [423, 401] width 195 height 13
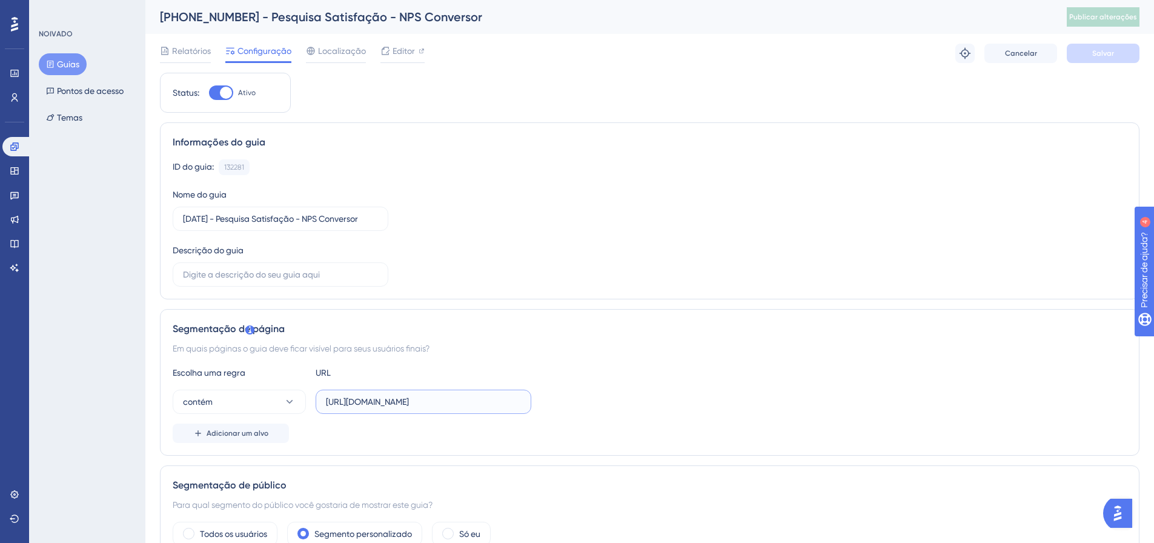
click at [469, 400] on input "https://app.conversor5.com.br" at bounding box center [423, 401] width 195 height 13
paste input "/dashboard"
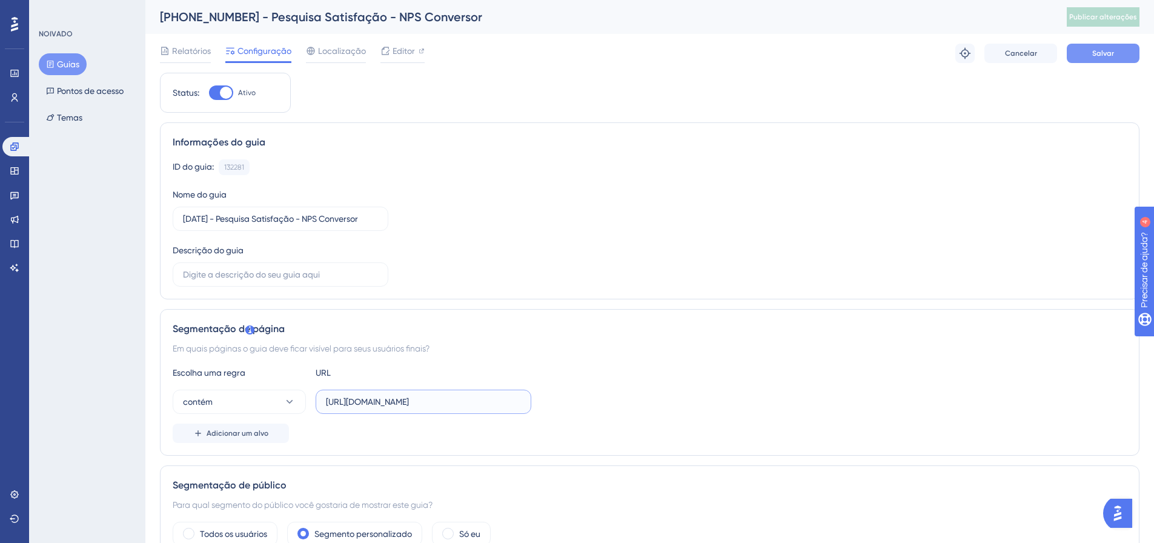
type input "https://app.conversor5.com.br/dashboard"
click at [1088, 55] on button "Salvar" at bounding box center [1103, 53] width 73 height 19
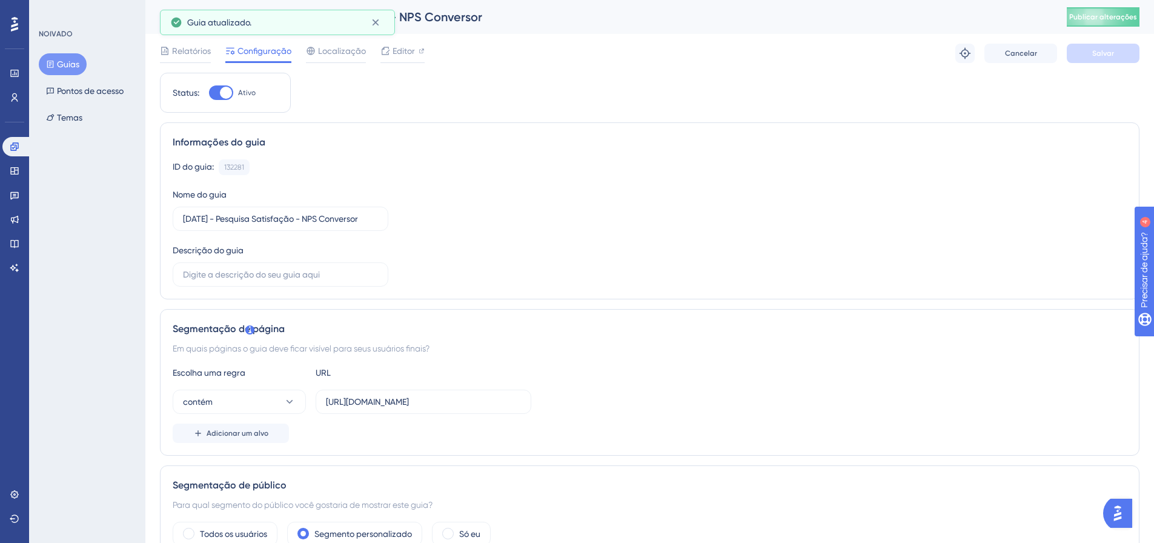
click at [1108, 18] on font "Publicar alterações" at bounding box center [1103, 17] width 68 height 8
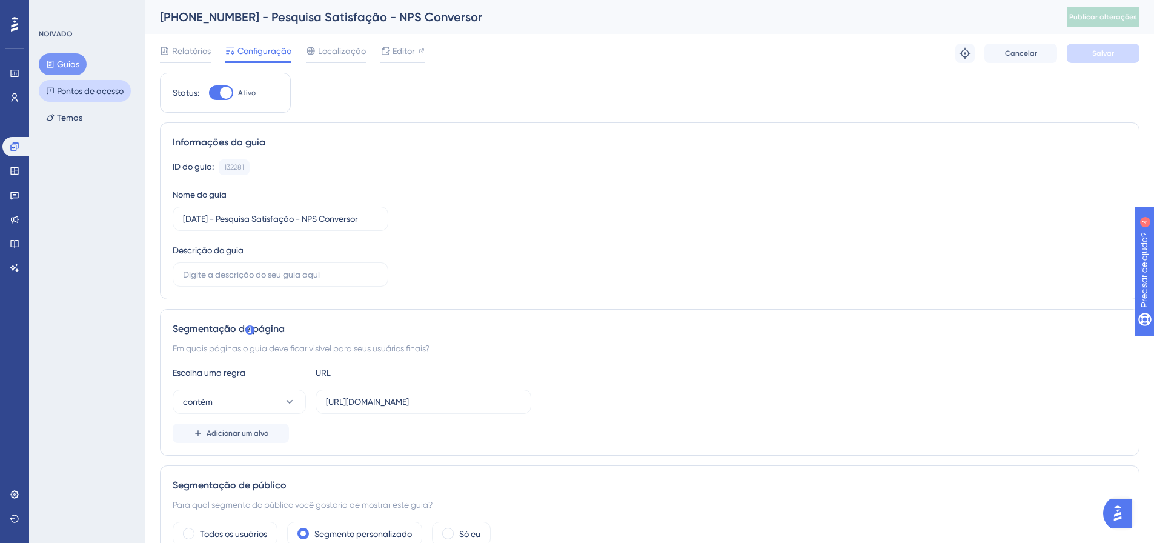
click at [75, 97] on font "Pontos de acesso" at bounding box center [90, 91] width 67 height 15
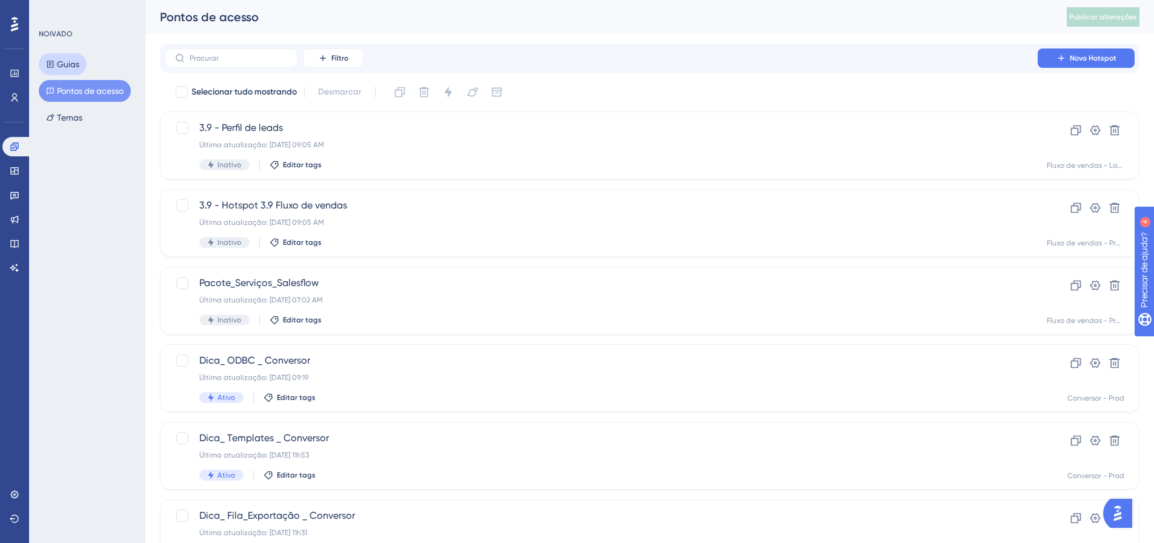
click at [54, 60] on icon at bounding box center [50, 64] width 8 height 8
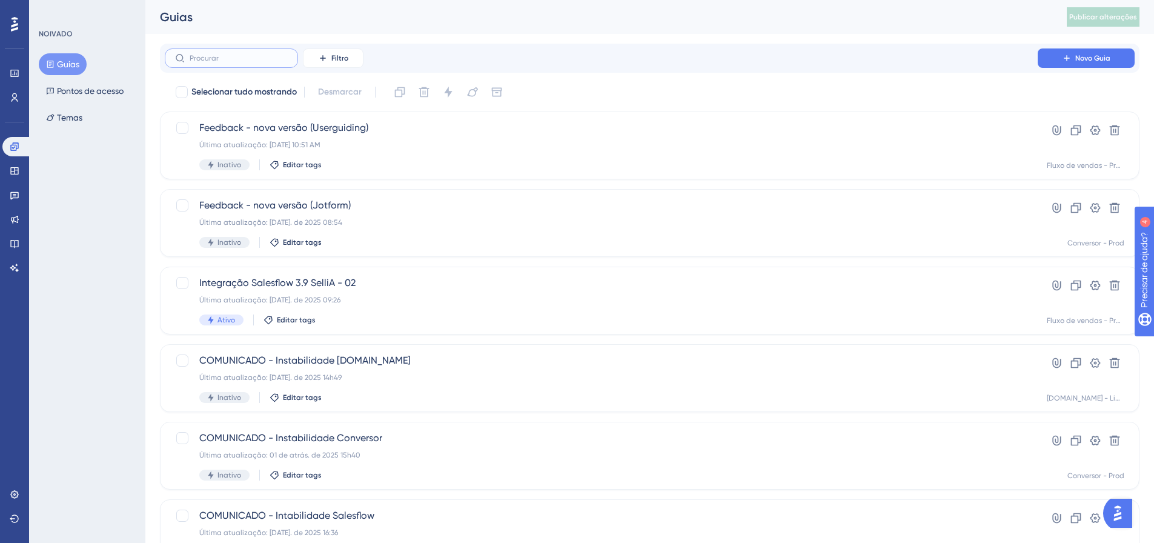
click at [251, 58] on input "text" at bounding box center [239, 58] width 98 height 8
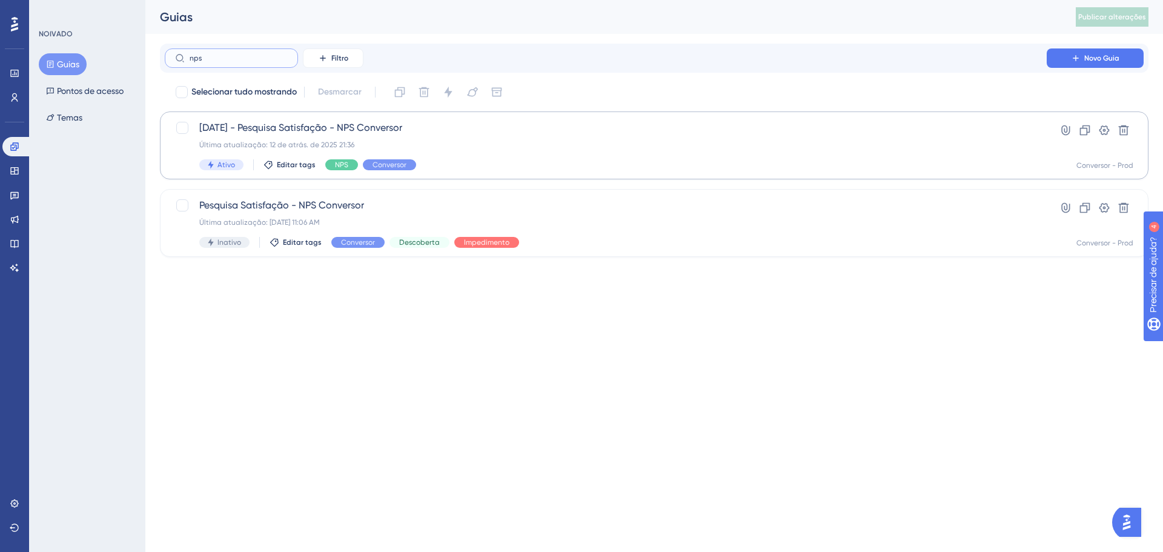
type input "nps"
click at [356, 130] on font "[DATE] - Pesquisa Satisfação - NPS Conversor" at bounding box center [300, 128] width 203 height 12
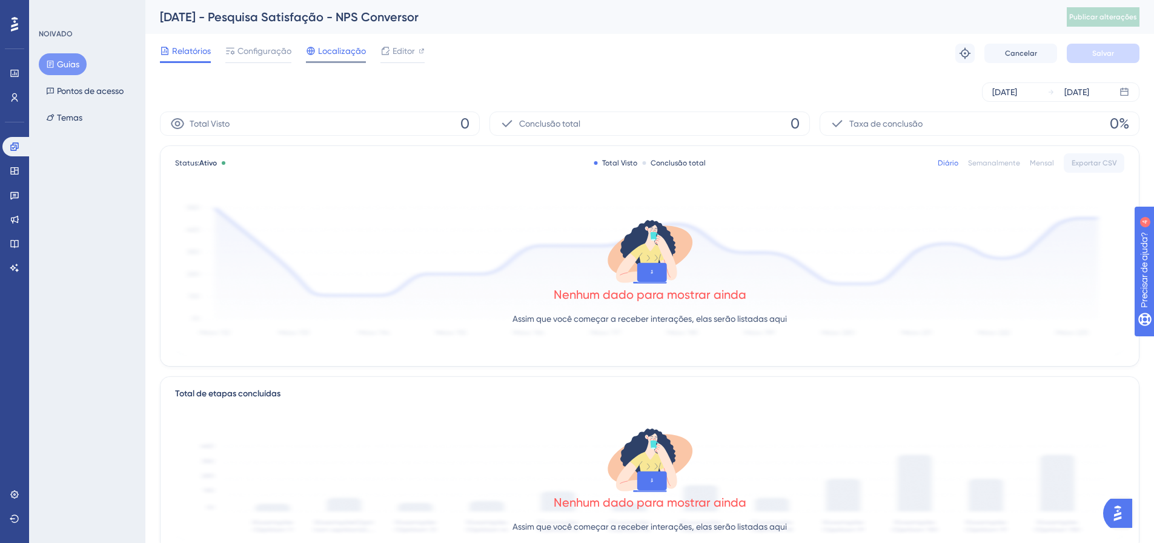
click at [256, 55] on font "Configuração" at bounding box center [264, 51] width 54 height 10
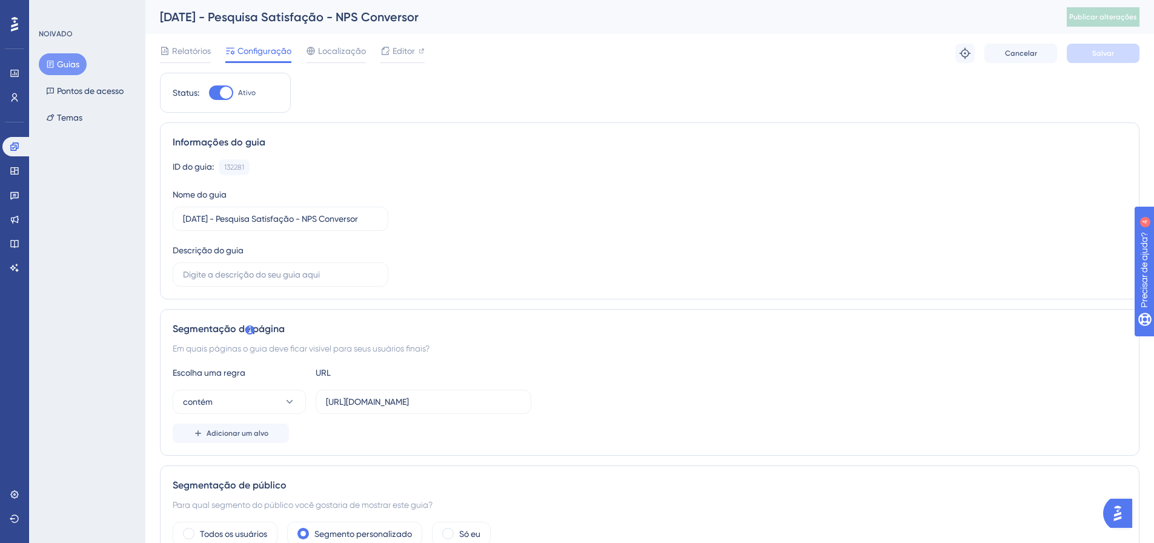
click at [219, 91] on div at bounding box center [221, 92] width 24 height 15
click at [209, 93] on input "Ativo" at bounding box center [208, 93] width 1 height 1
checkbox input "false"
click at [1083, 56] on button "Salvar" at bounding box center [1103, 53] width 73 height 19
click at [1123, 19] on font "Publicar alterações" at bounding box center [1103, 17] width 68 height 8
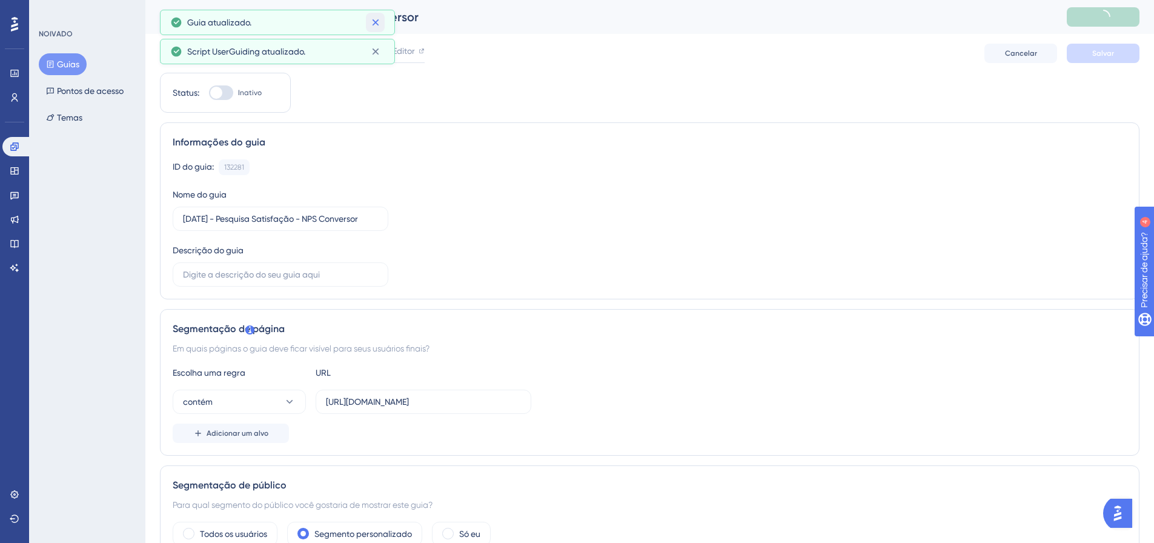
click at [375, 18] on icon at bounding box center [375, 22] width 12 height 12
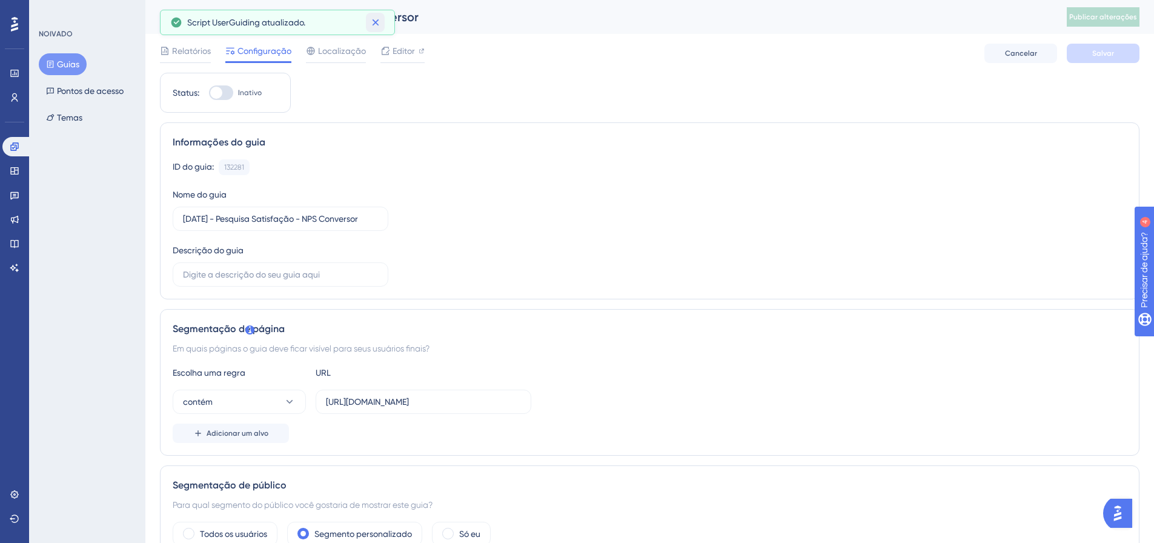
click at [380, 21] on icon at bounding box center [375, 22] width 12 height 12
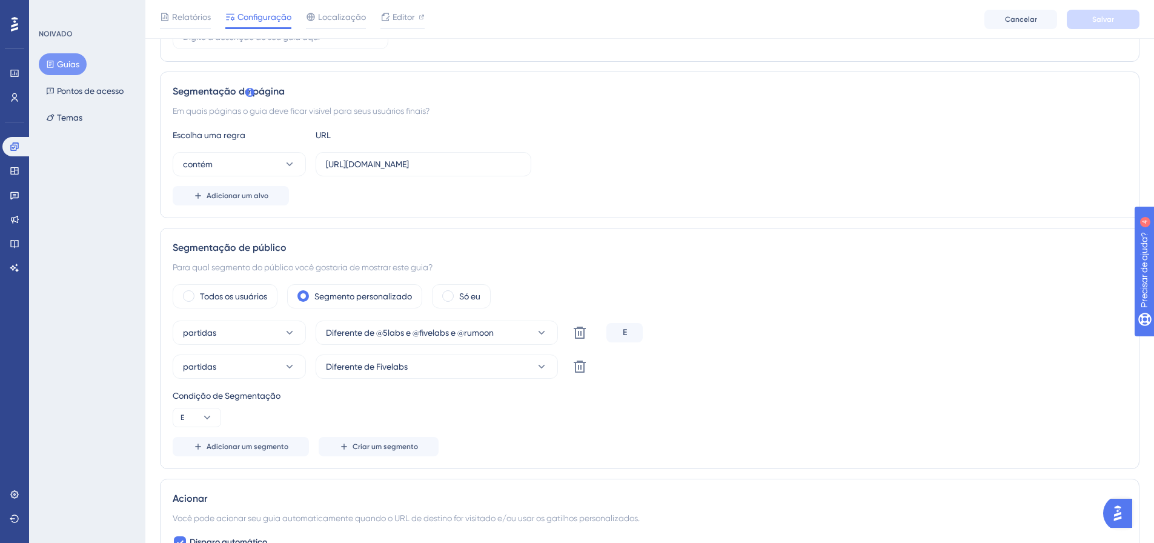
scroll to position [303, 0]
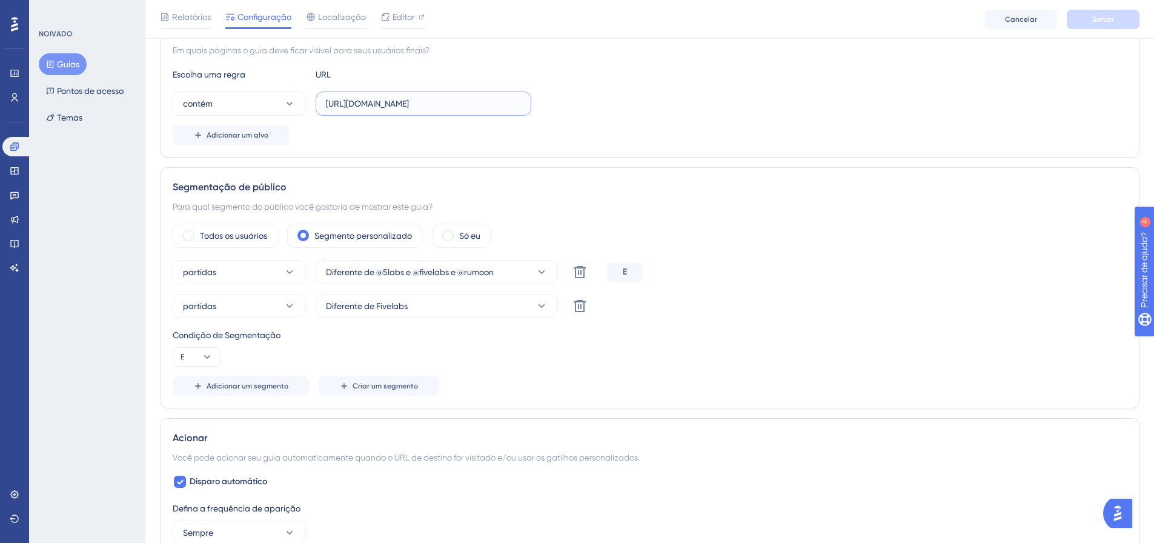
click at [515, 108] on input "https://app.conversor5.com.br/dashboard" at bounding box center [423, 103] width 195 height 13
drag, startPoint x: 356, startPoint y: 102, endPoint x: 312, endPoint y: 102, distance: 44.2
click at [312, 102] on div "contém https://app.conversor5.com.br" at bounding box center [352, 103] width 359 height 24
type input "app.conversor5.com.br"
click at [1081, 25] on button "Salvar" at bounding box center [1103, 19] width 73 height 19
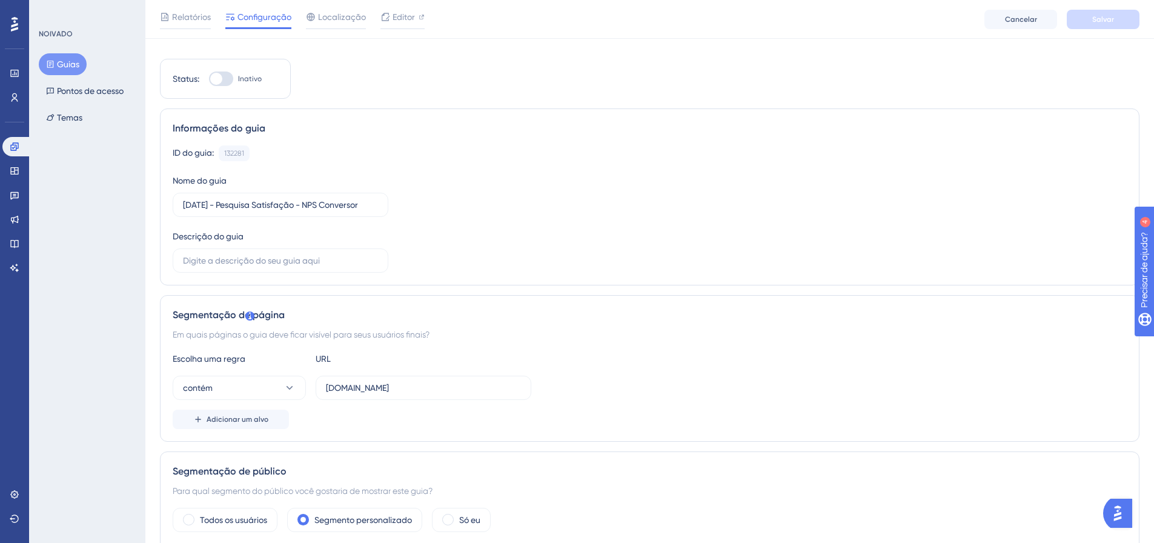
scroll to position [0, 0]
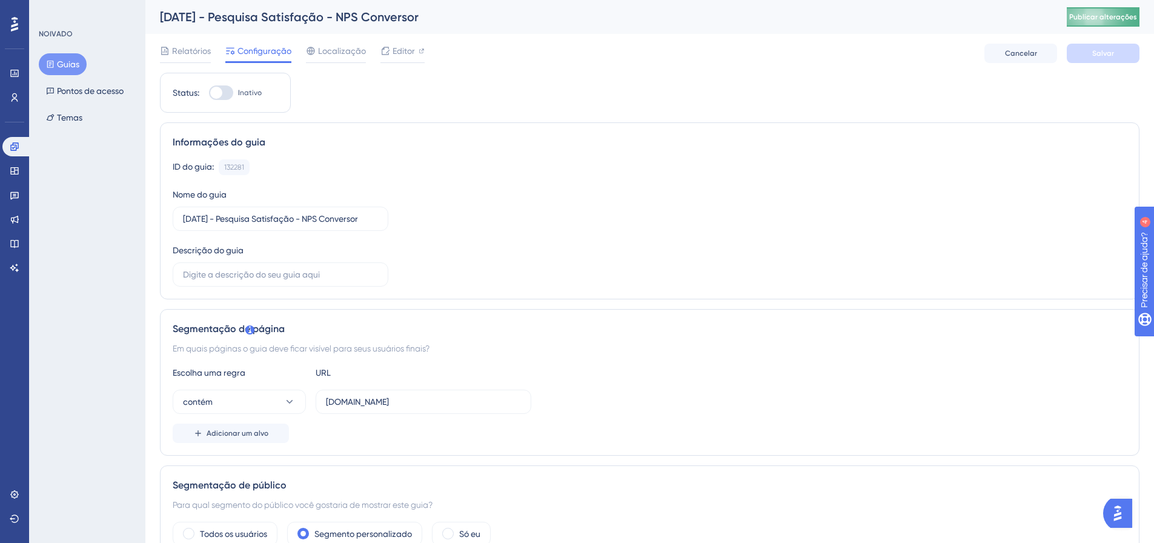
click at [1107, 19] on font "Publicar alterações" at bounding box center [1103, 17] width 68 height 8
click at [221, 93] on div at bounding box center [216, 93] width 12 height 12
click at [209, 93] on input "Inativo" at bounding box center [208, 93] width 1 height 1
checkbox input "true"
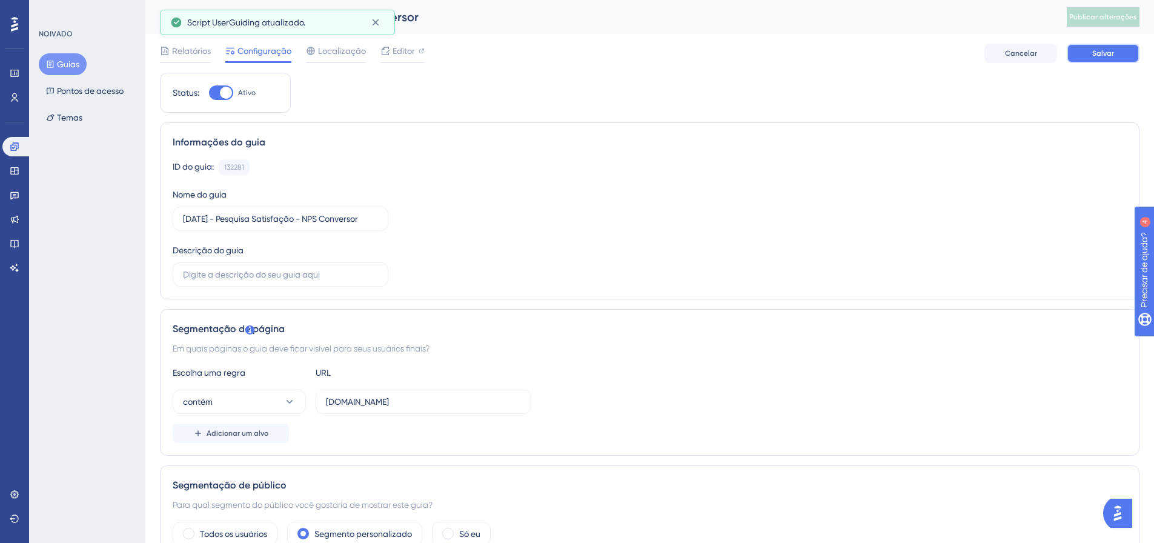
click at [1082, 57] on button "Salvar" at bounding box center [1103, 53] width 73 height 19
click at [1099, 18] on font "Publicar alterações" at bounding box center [1103, 17] width 68 height 8
click at [69, 65] on font "Guias" at bounding box center [68, 64] width 22 height 10
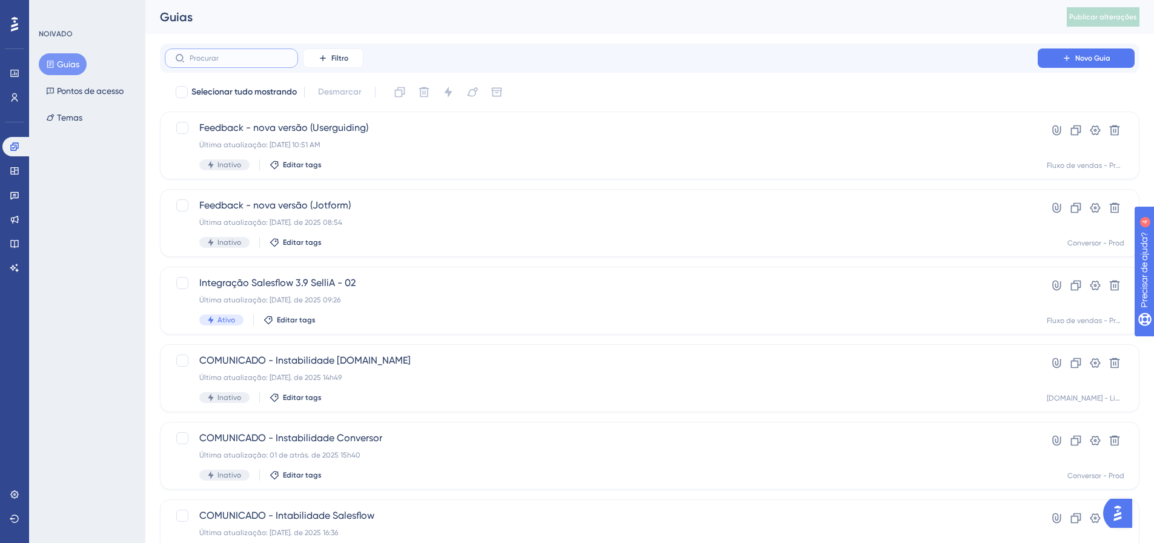
click at [245, 57] on input "text" at bounding box center [239, 58] width 98 height 8
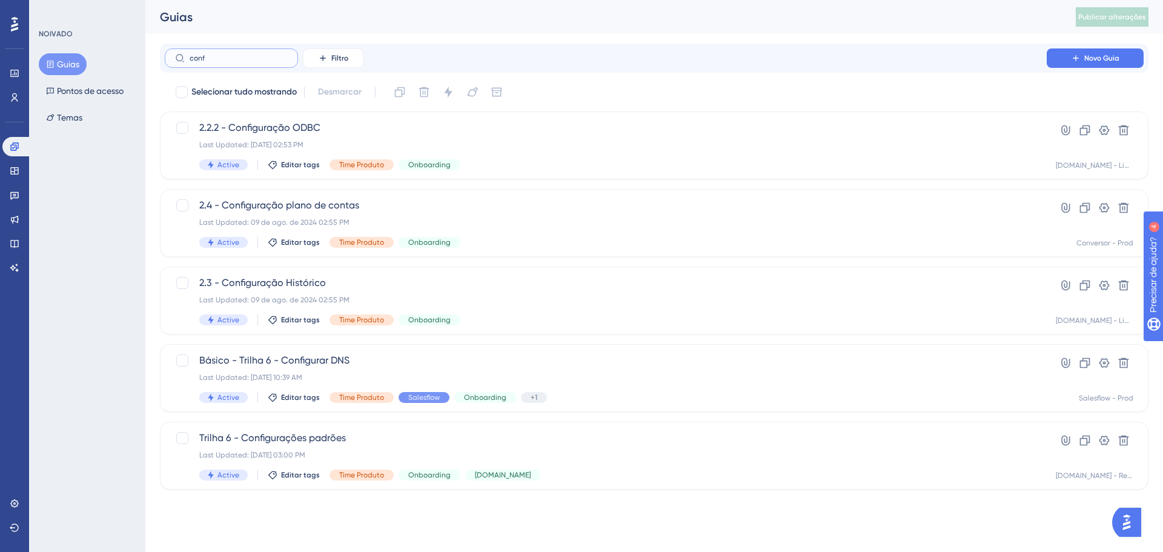
type input "confi"
click at [209, 59] on input "confi" at bounding box center [239, 58] width 98 height 8
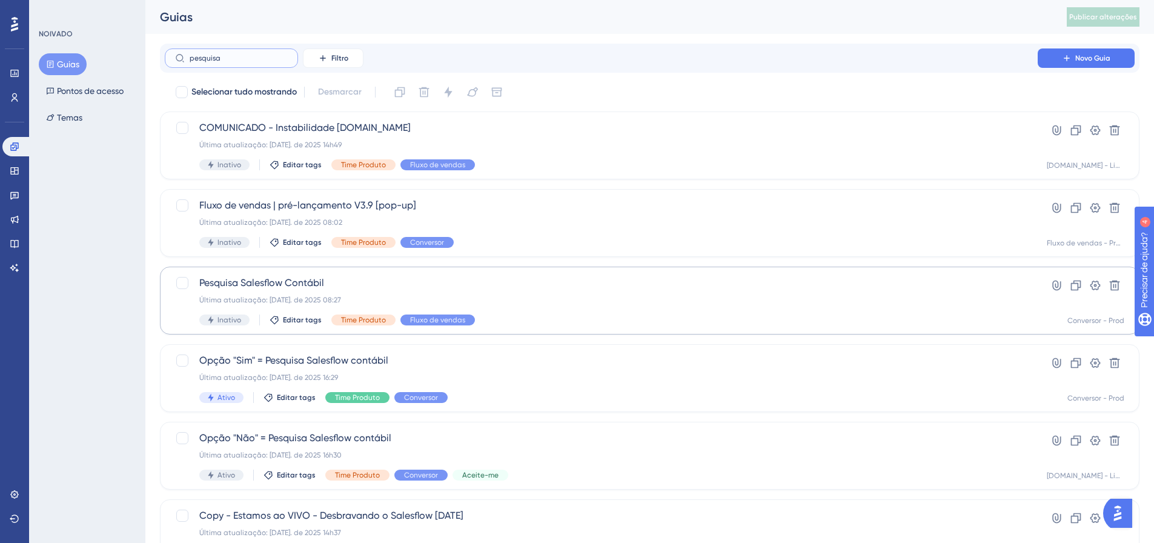
type input "pesquisa"
click at [323, 282] on font "Pesquisa Salesflow Contábil" at bounding box center [261, 283] width 125 height 12
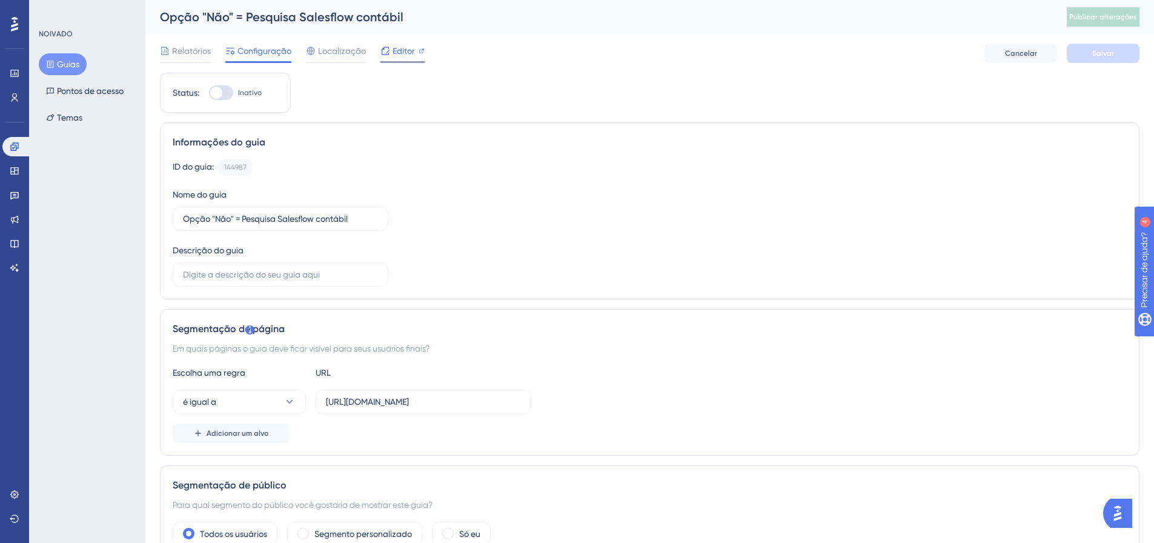
click at [400, 51] on font "Editor" at bounding box center [403, 51] width 22 height 10
click at [73, 64] on font "Guias" at bounding box center [68, 64] width 22 height 10
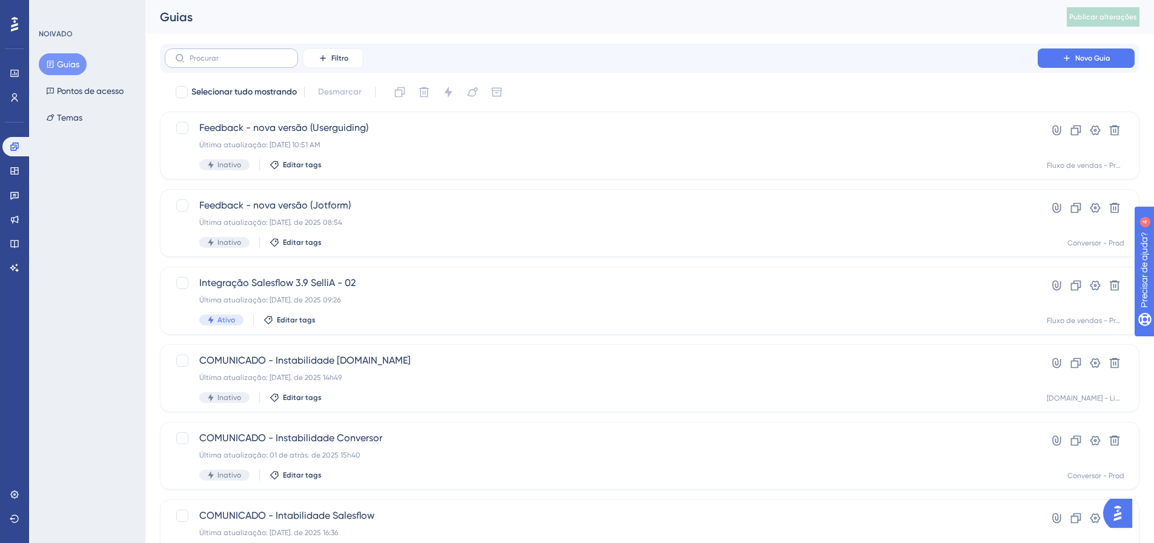
click at [239, 64] on label at bounding box center [231, 57] width 133 height 19
click at [239, 62] on input "text" at bounding box center [239, 58] width 98 height 8
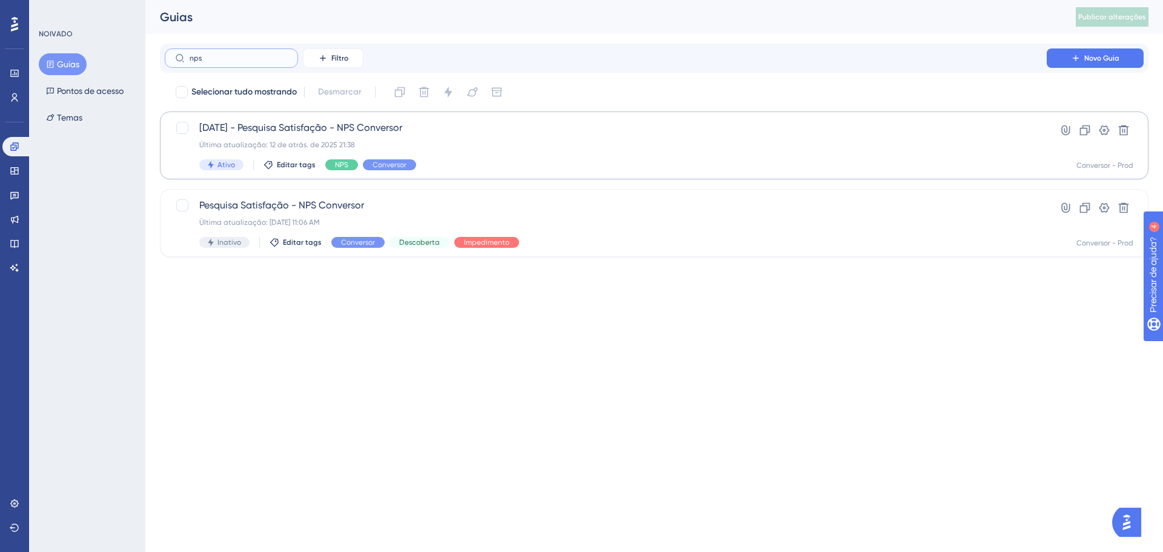
type input "nps"
click at [563, 158] on div "12-08-25 - Pesquisa Satisfação - NPS Conversor Última atualização: 12 de atrás.…" at bounding box center [605, 146] width 813 height 50
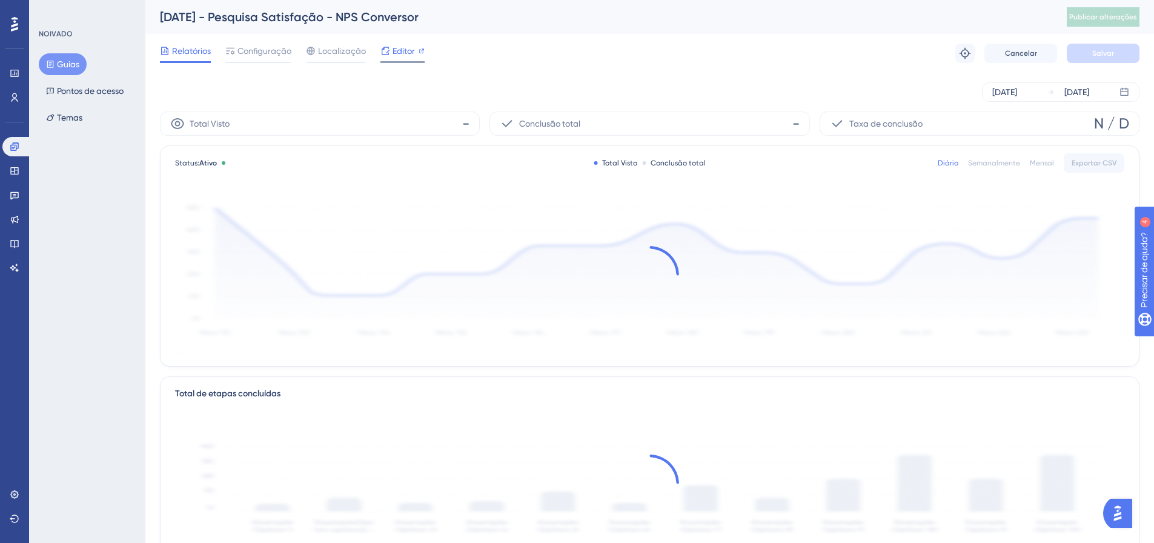
click at [399, 48] on font "Editor" at bounding box center [403, 51] width 22 height 10
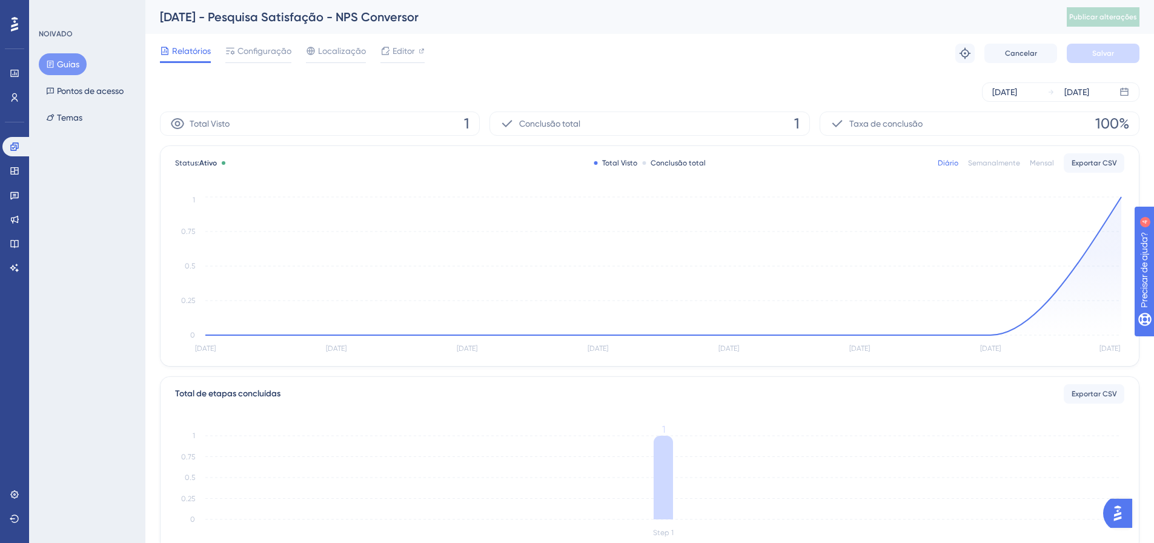
click at [64, 67] on font "Guias" at bounding box center [68, 64] width 22 height 10
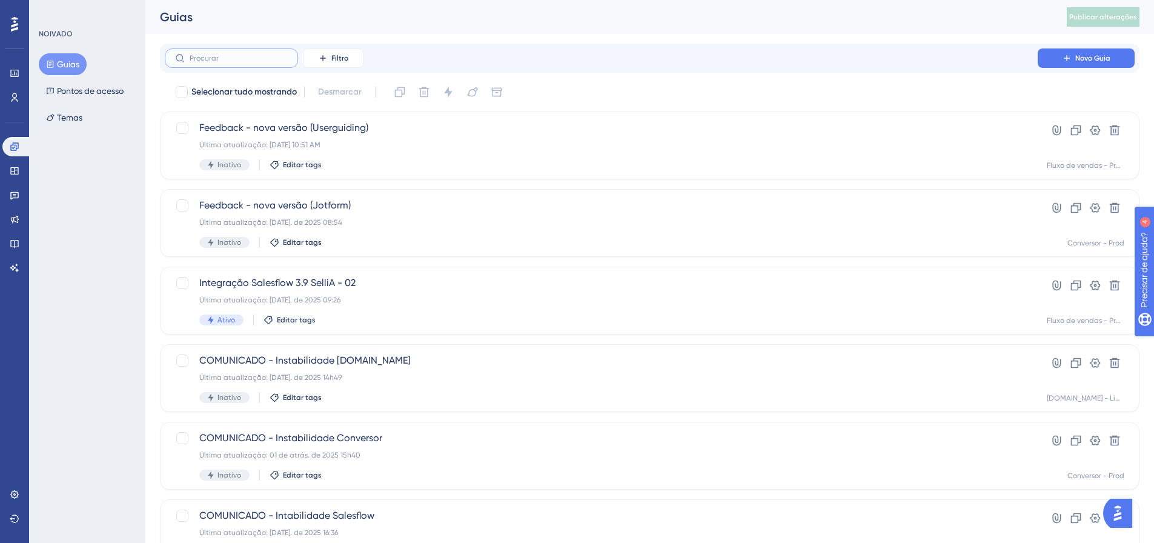
click at [277, 62] on input "text" at bounding box center [239, 58] width 98 height 8
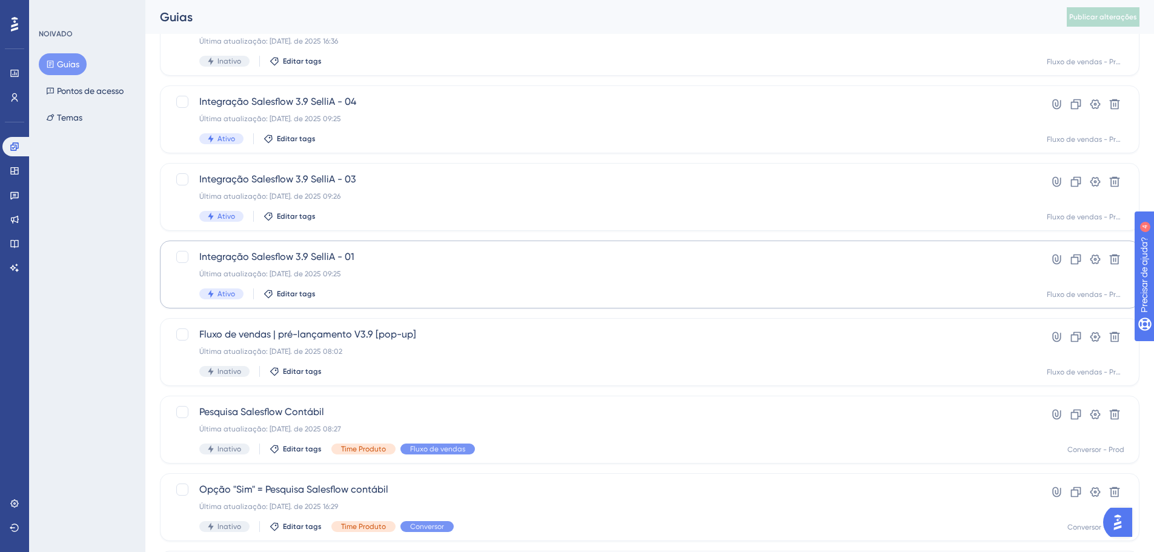
scroll to position [303, 0]
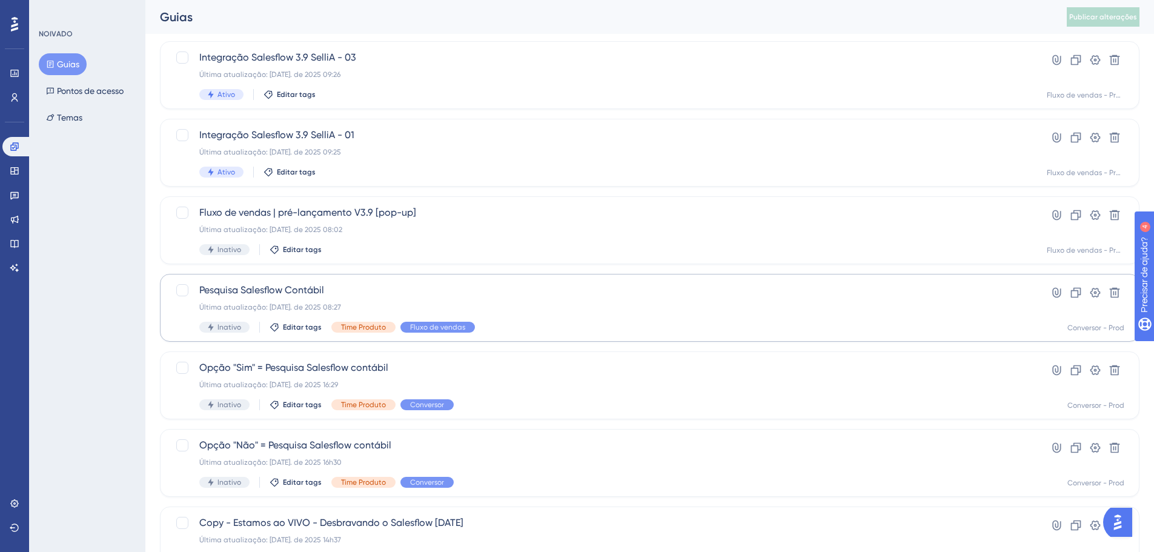
type input "sales"
click at [369, 293] on span "Pesquisa Salesflow Contábil" at bounding box center [601, 290] width 804 height 15
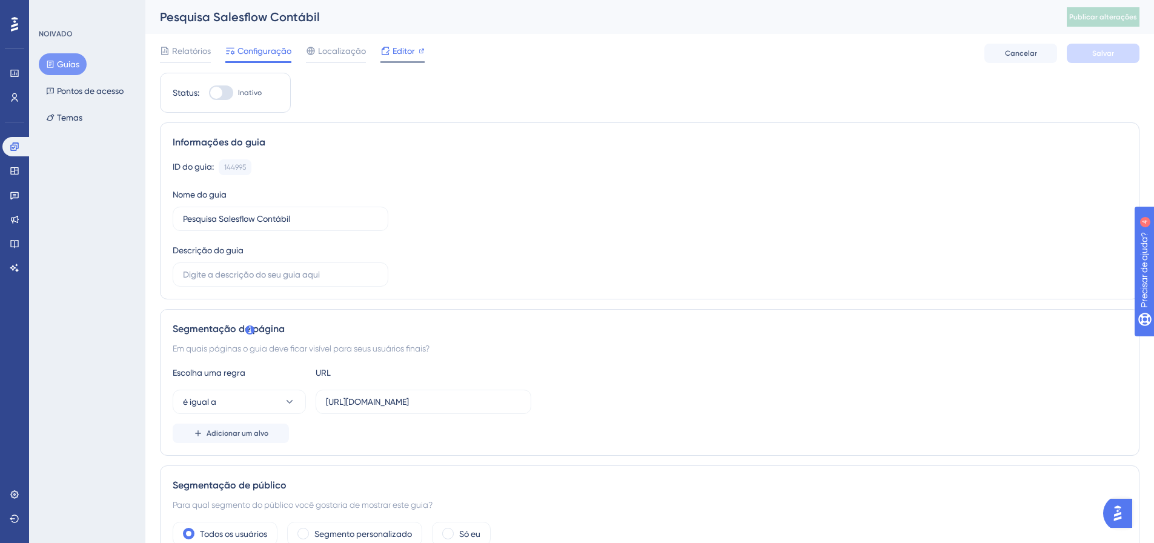
click at [399, 47] on font "Editor" at bounding box center [403, 51] width 22 height 10
click at [62, 64] on font "Guias" at bounding box center [68, 64] width 22 height 10
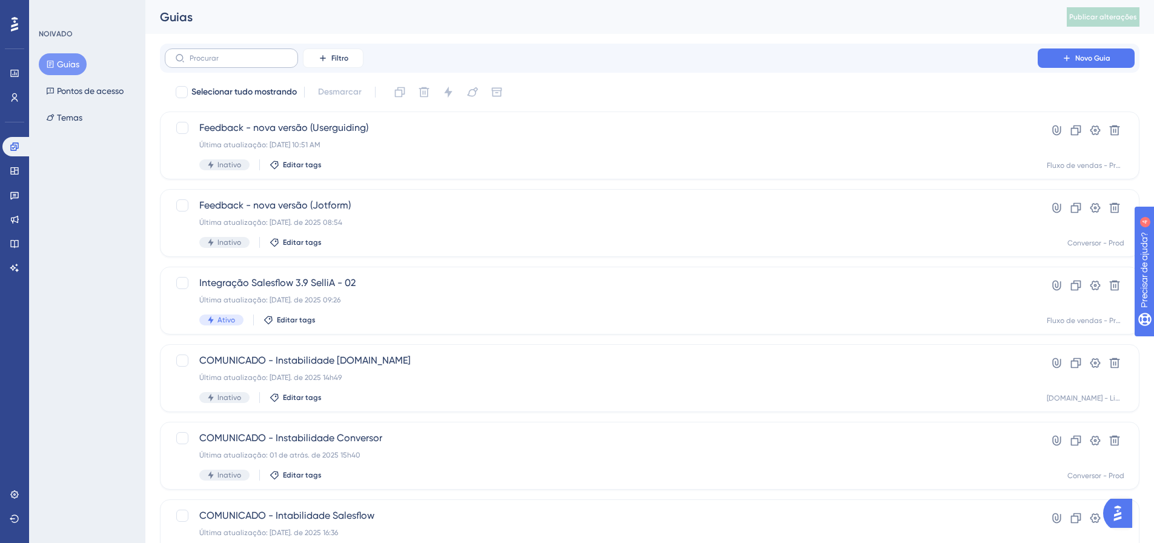
click at [241, 53] on label at bounding box center [231, 57] width 133 height 19
click at [241, 54] on input "text" at bounding box center [239, 58] width 98 height 8
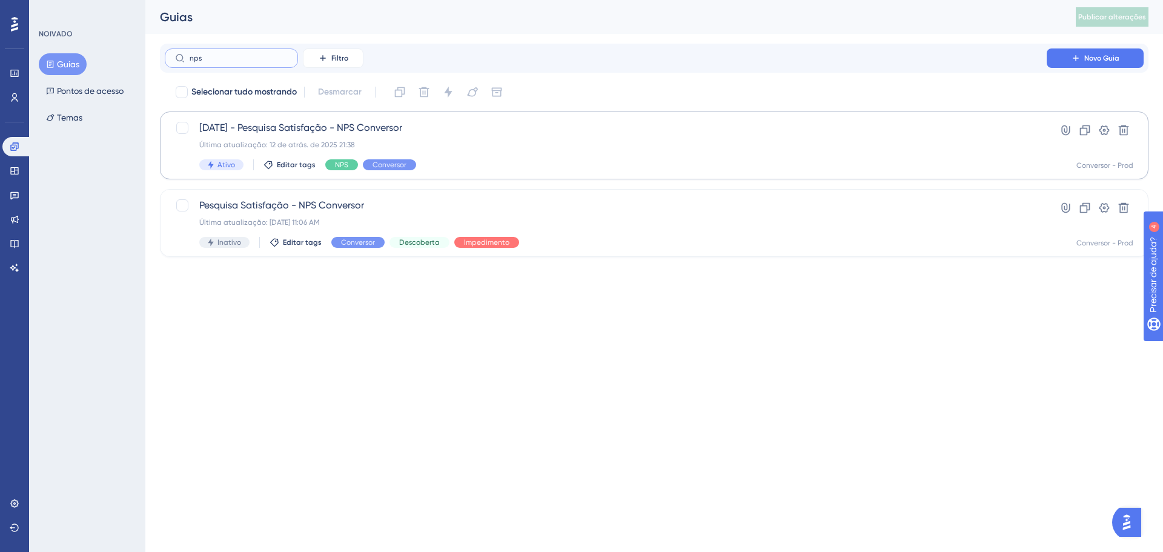
type input "nps"
click at [496, 161] on div "Ativo Editar tags NPS Conversor" at bounding box center [605, 164] width 813 height 11
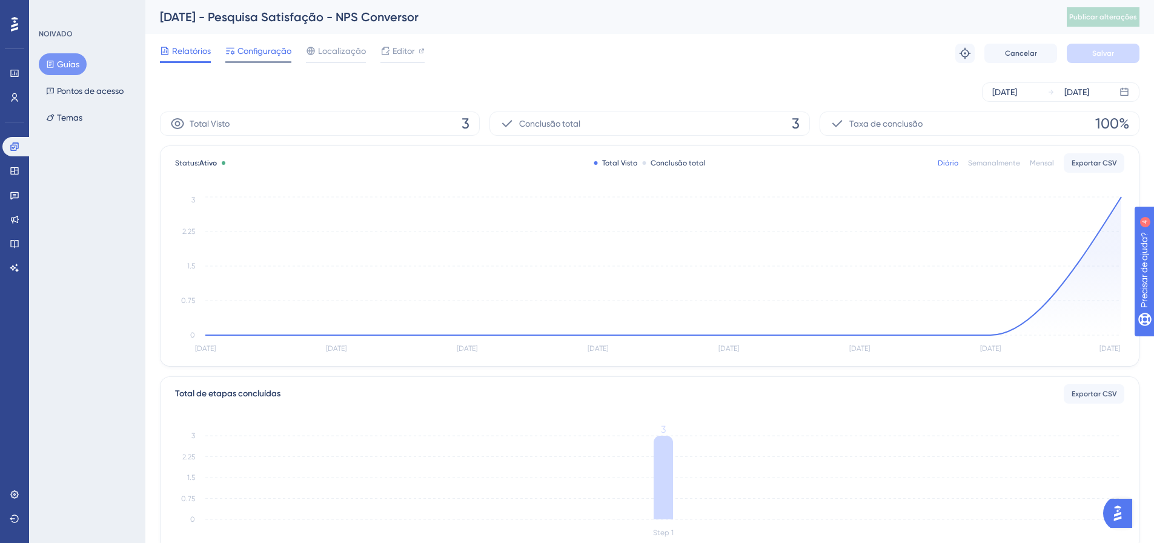
click at [273, 56] on span "Configuração" at bounding box center [264, 51] width 54 height 15
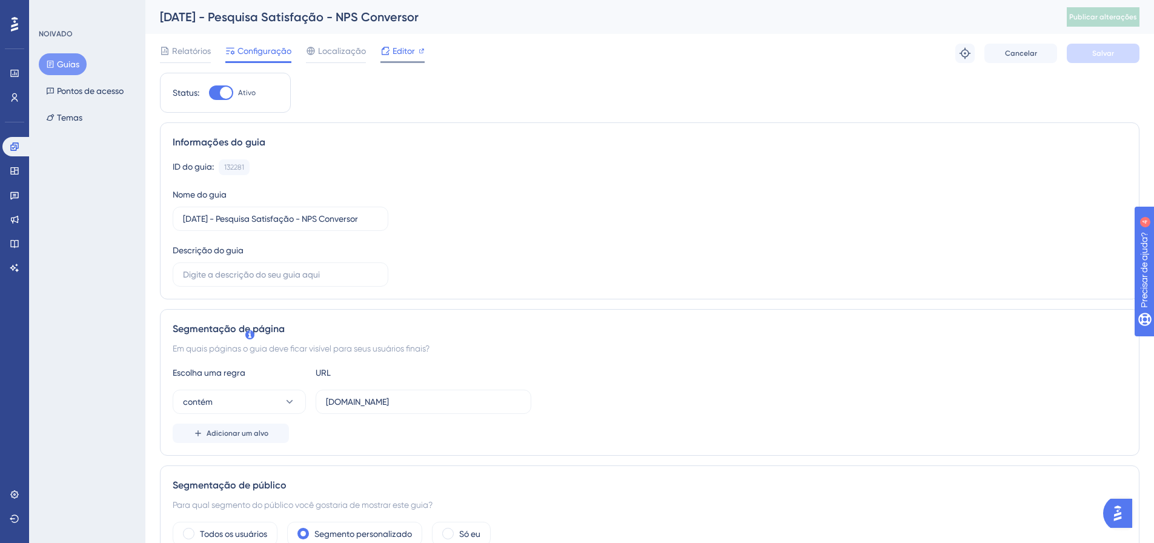
click at [410, 48] on font "Editor" at bounding box center [403, 51] width 22 height 10
click at [1108, 16] on font "Publicar alterações" at bounding box center [1103, 17] width 68 height 8
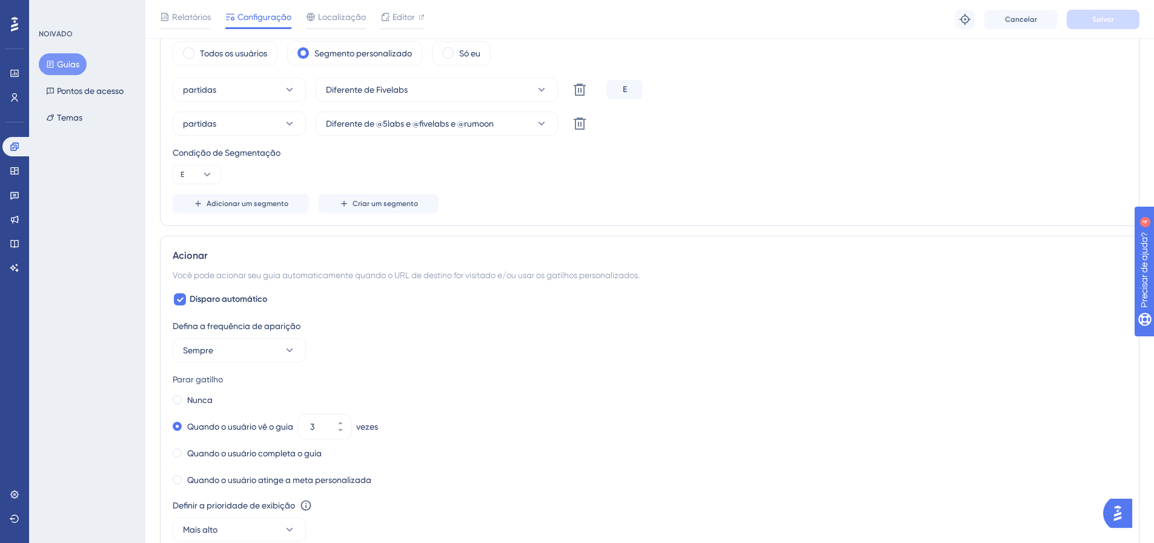
scroll to position [606, 0]
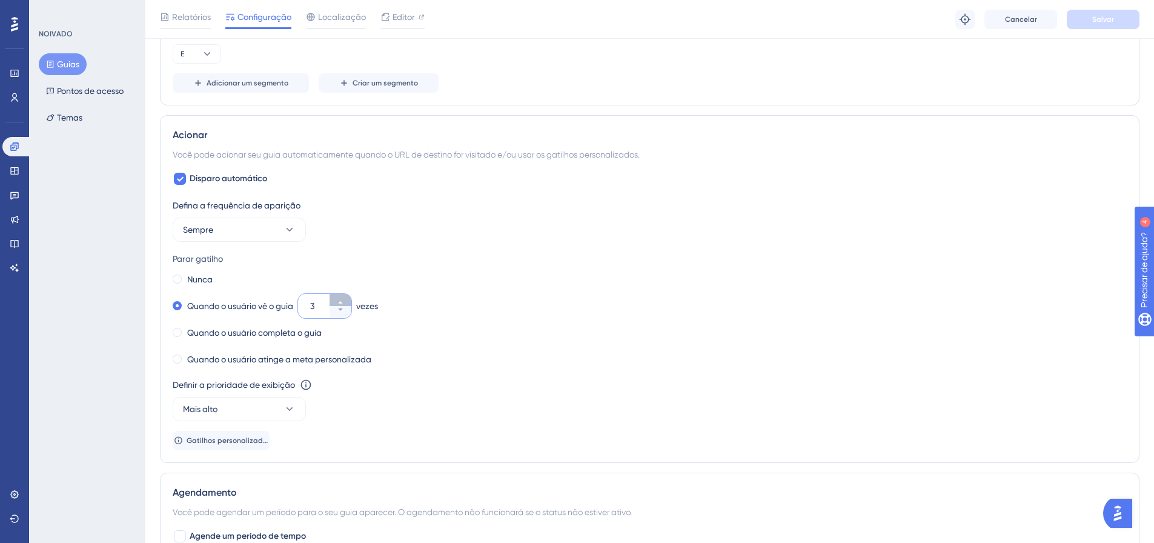
click at [343, 301] on icon at bounding box center [340, 302] width 7 height 7
type input "6"
click at [1113, 19] on font "Salvar" at bounding box center [1103, 19] width 22 height 8
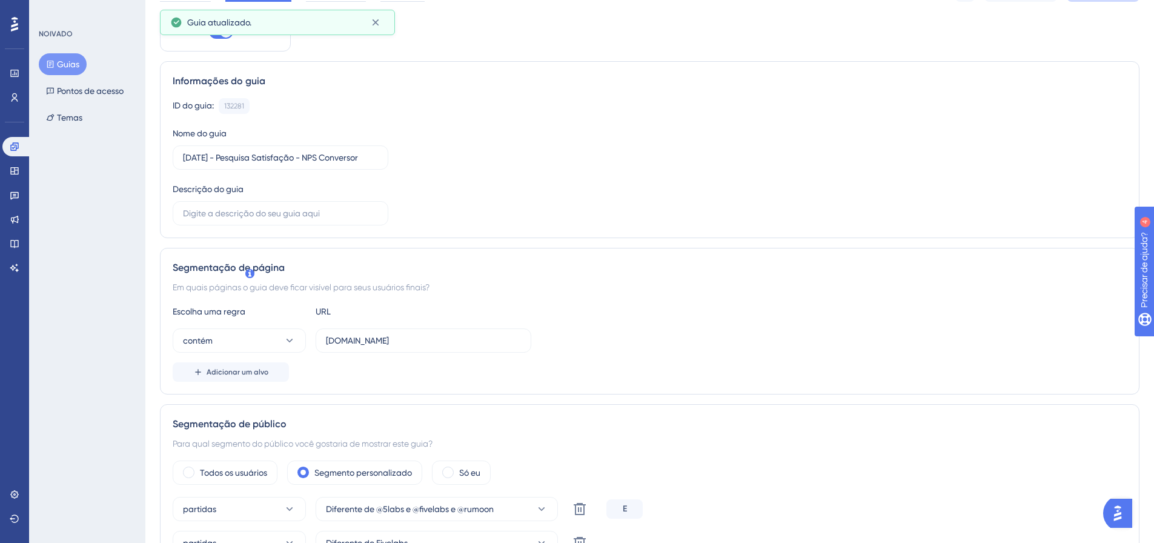
scroll to position [0, 0]
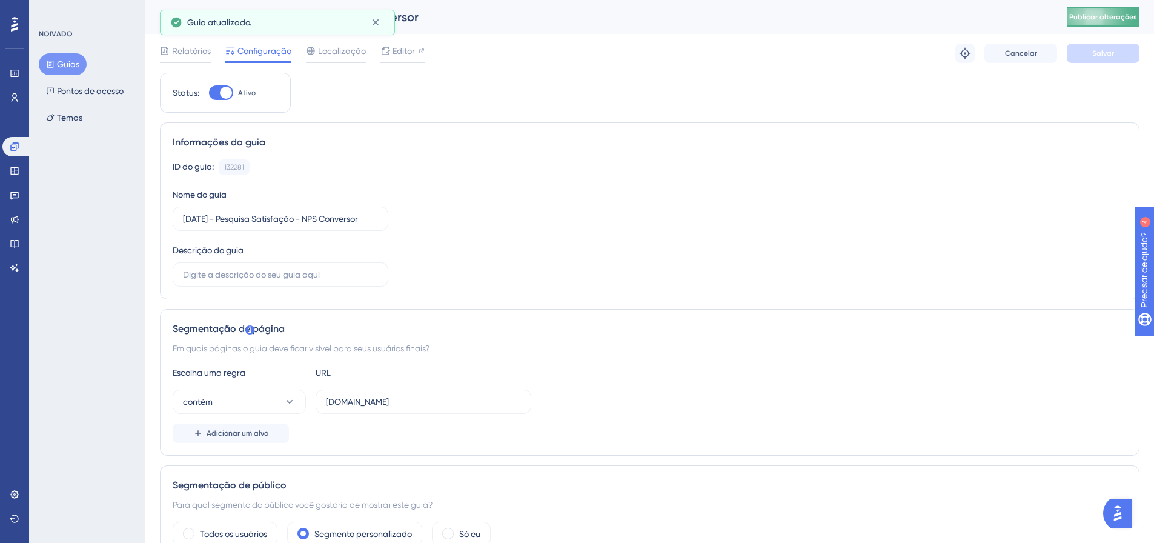
click at [1121, 25] on button "Publicar alterações" at bounding box center [1103, 16] width 73 height 19
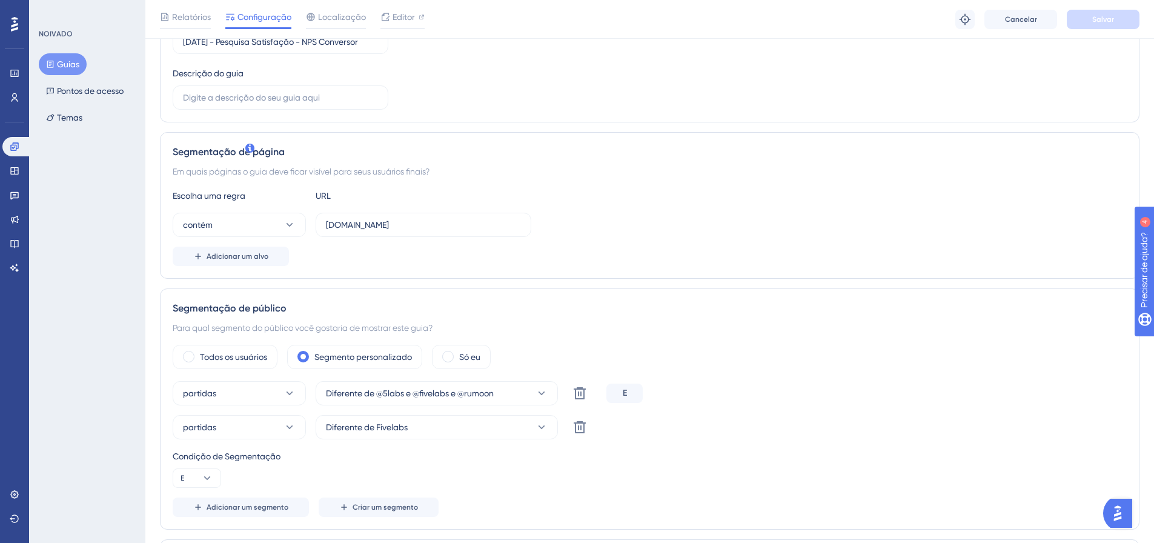
scroll to position [111, 0]
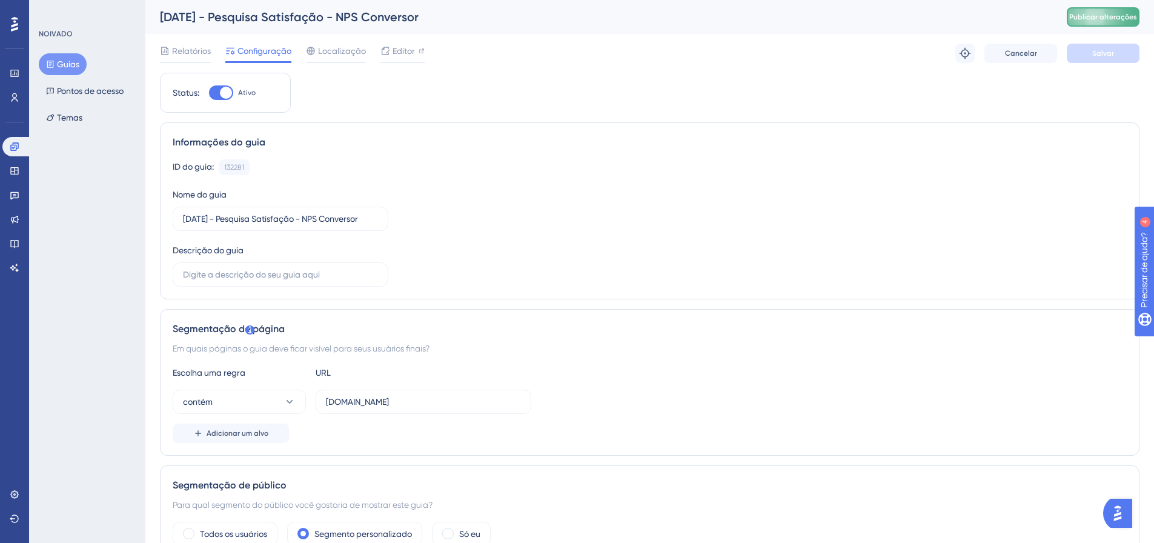
click at [1109, 20] on font "Publicar alterações" at bounding box center [1103, 17] width 68 height 8
click at [403, 50] on font "Editor" at bounding box center [403, 51] width 22 height 10
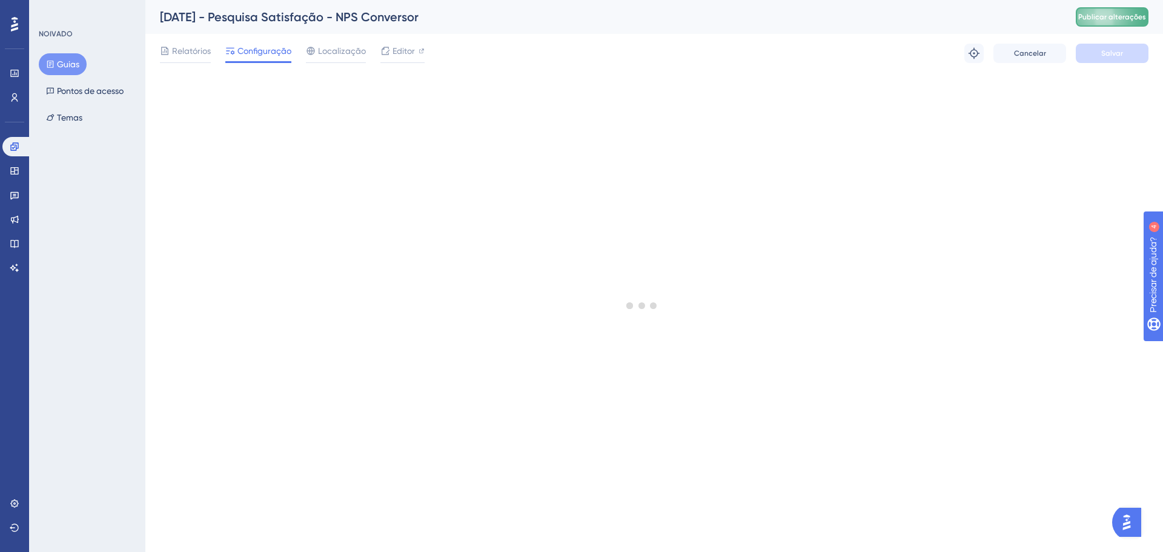
click at [1108, 17] on font "Publicar alterações" at bounding box center [1112, 17] width 68 height 8
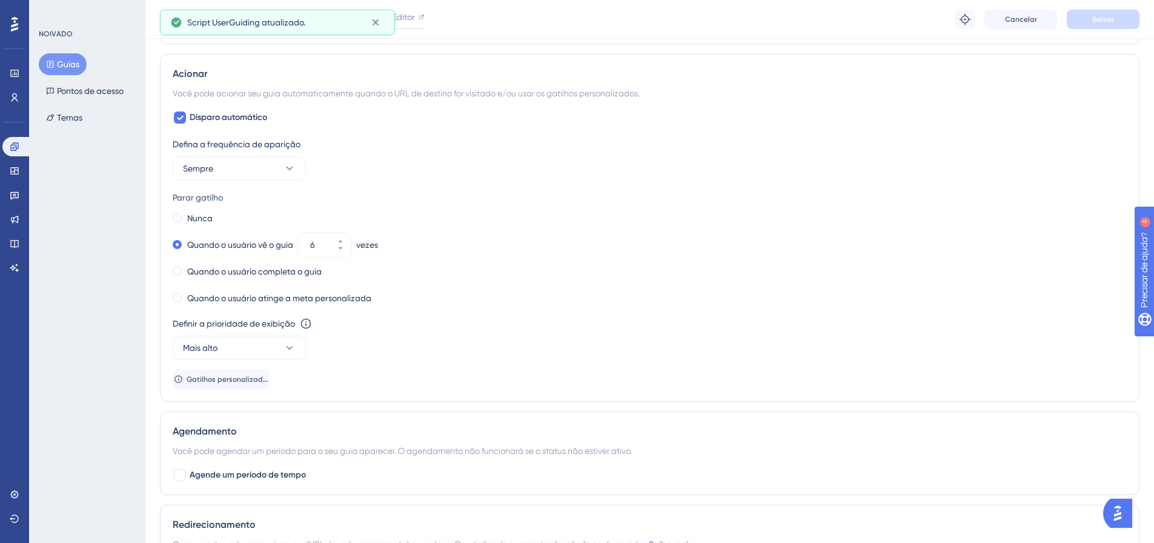
scroll to position [666, 0]
click at [340, 242] on icon at bounding box center [340, 241] width 7 height 7
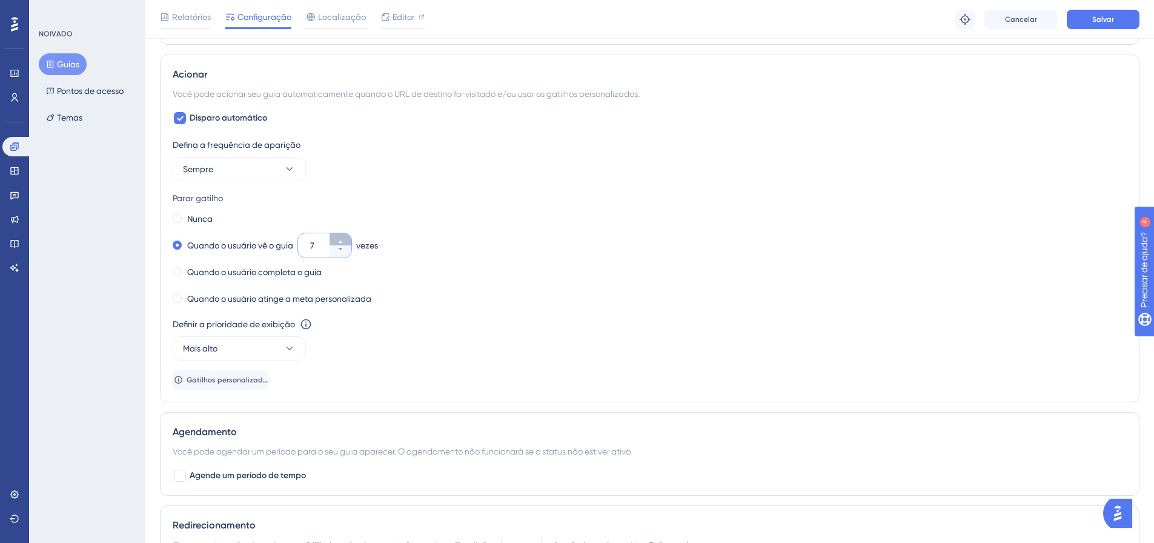
click at [340, 242] on icon at bounding box center [340, 241] width 7 height 7
type input "10"
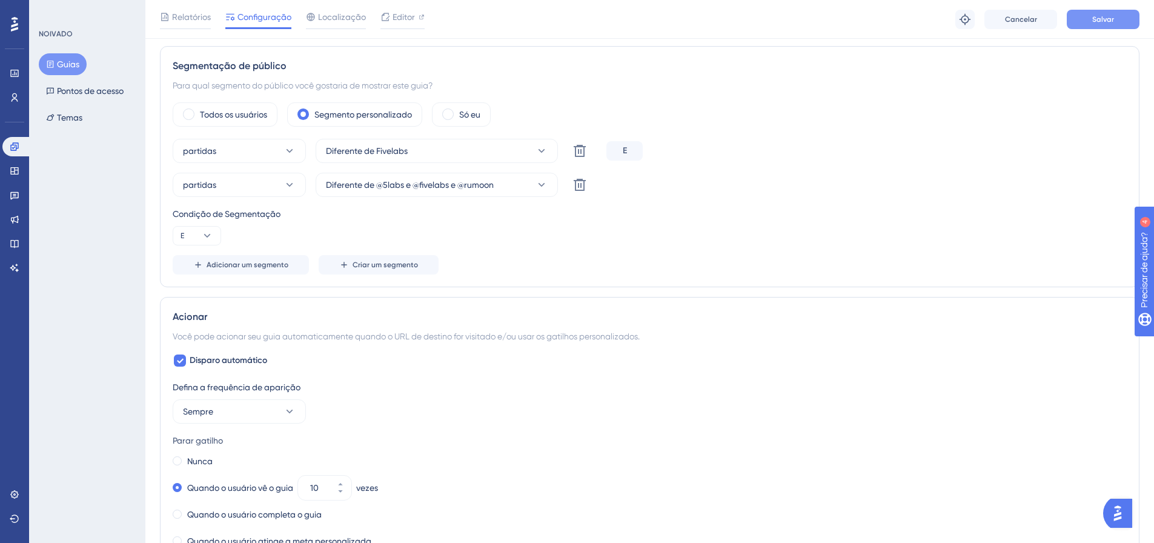
click at [1110, 21] on font "Salvar" at bounding box center [1103, 19] width 22 height 8
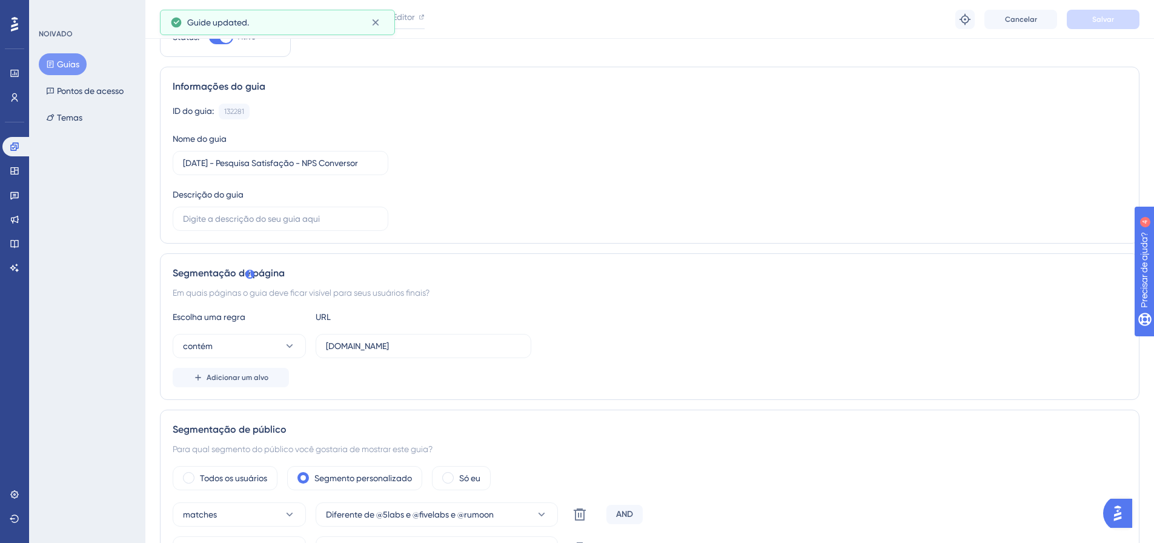
scroll to position [0, 0]
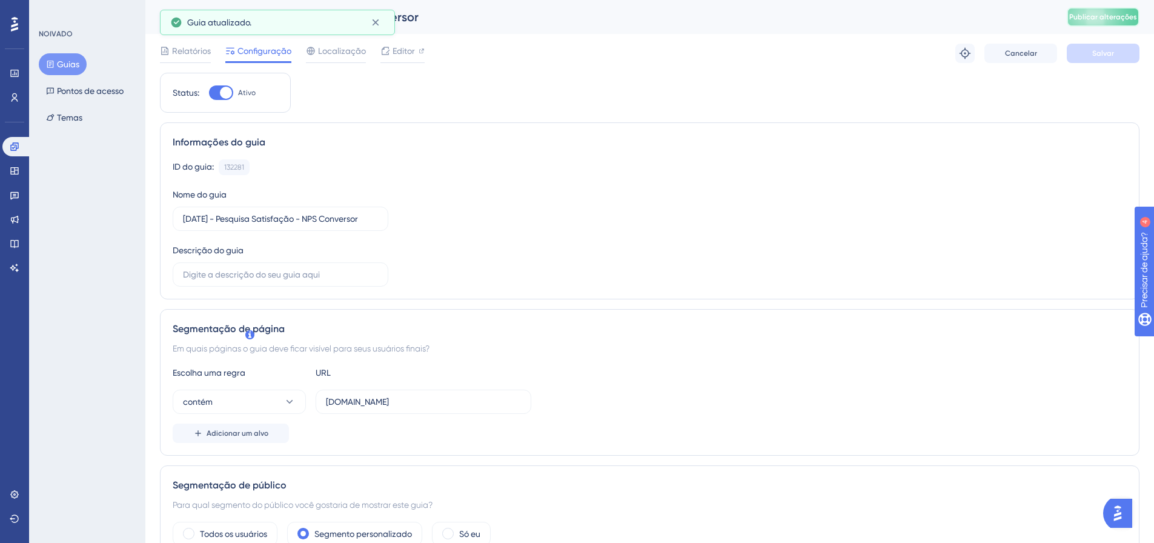
click at [1124, 17] on font "Publicar alterações" at bounding box center [1103, 17] width 68 height 8
click at [407, 52] on font "Editor" at bounding box center [403, 51] width 22 height 10
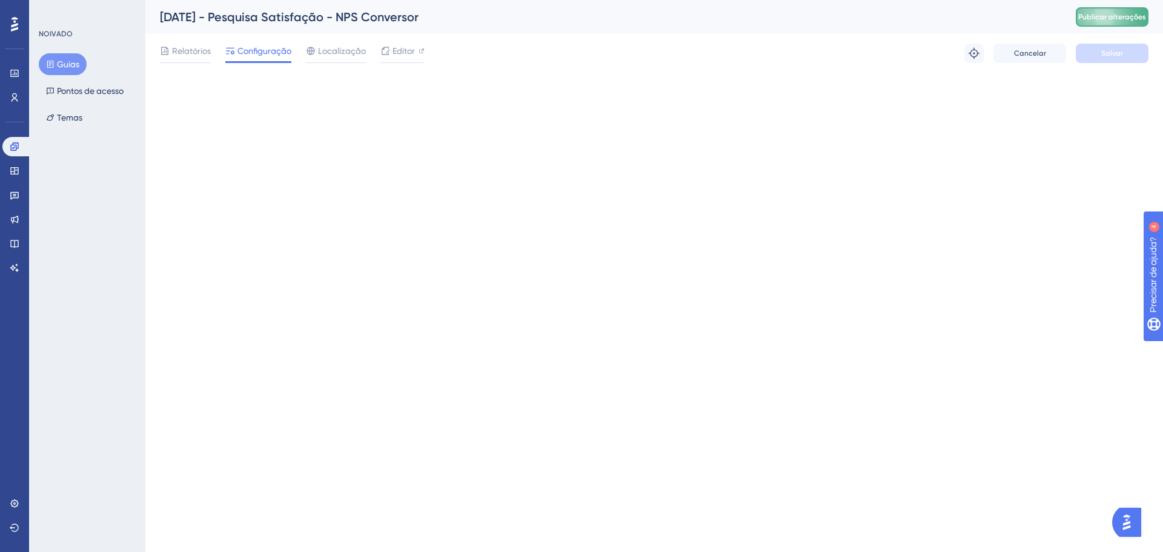
click at [1111, 22] on button "Publicar alterações" at bounding box center [1112, 16] width 73 height 19
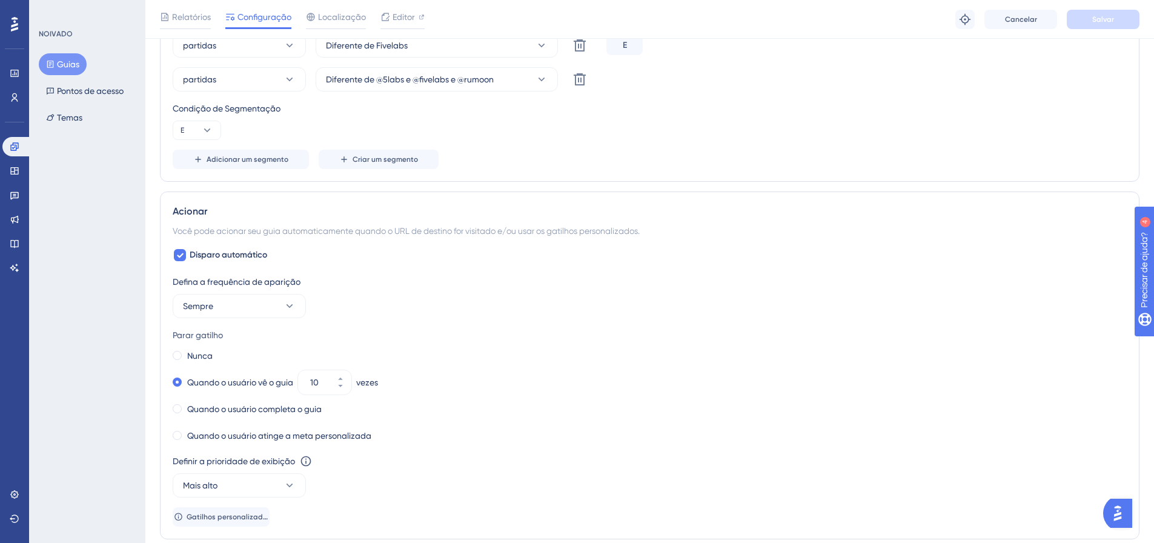
scroll to position [666, 0]
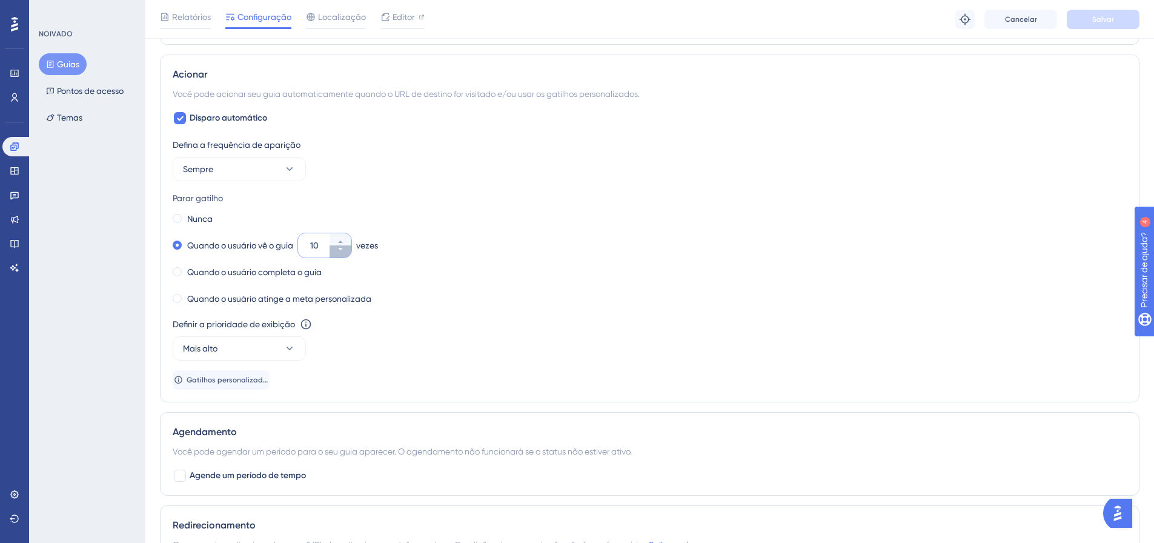
click at [342, 248] on icon at bounding box center [340, 249] width 4 height 2
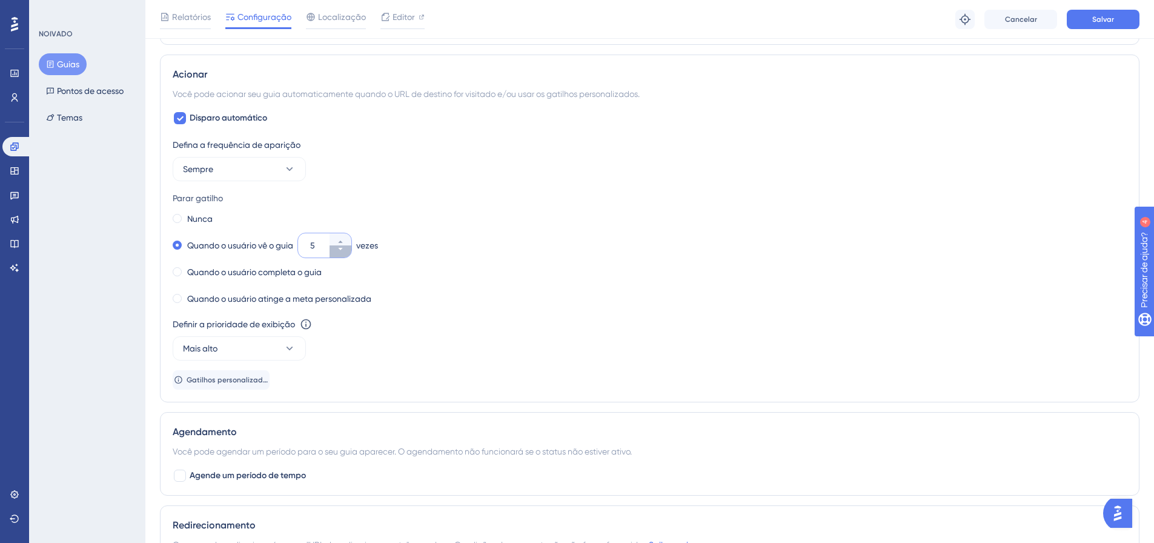
click at [342, 248] on icon at bounding box center [340, 249] width 4 height 2
type input "3"
click at [1107, 21] on font "Salvar" at bounding box center [1103, 19] width 22 height 8
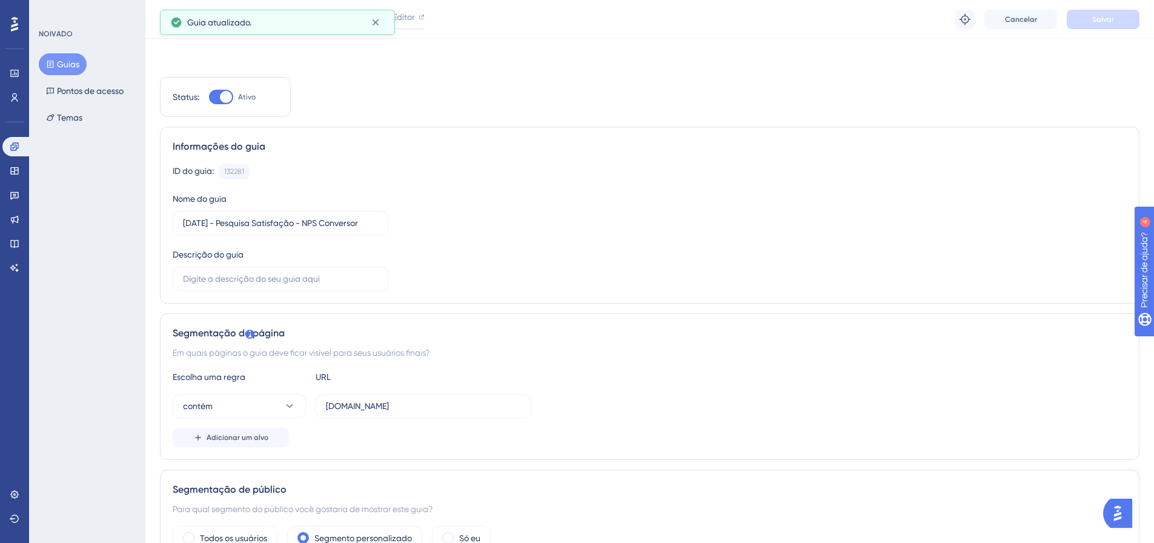
scroll to position [0, 0]
